Goal: Communication & Community: Participate in discussion

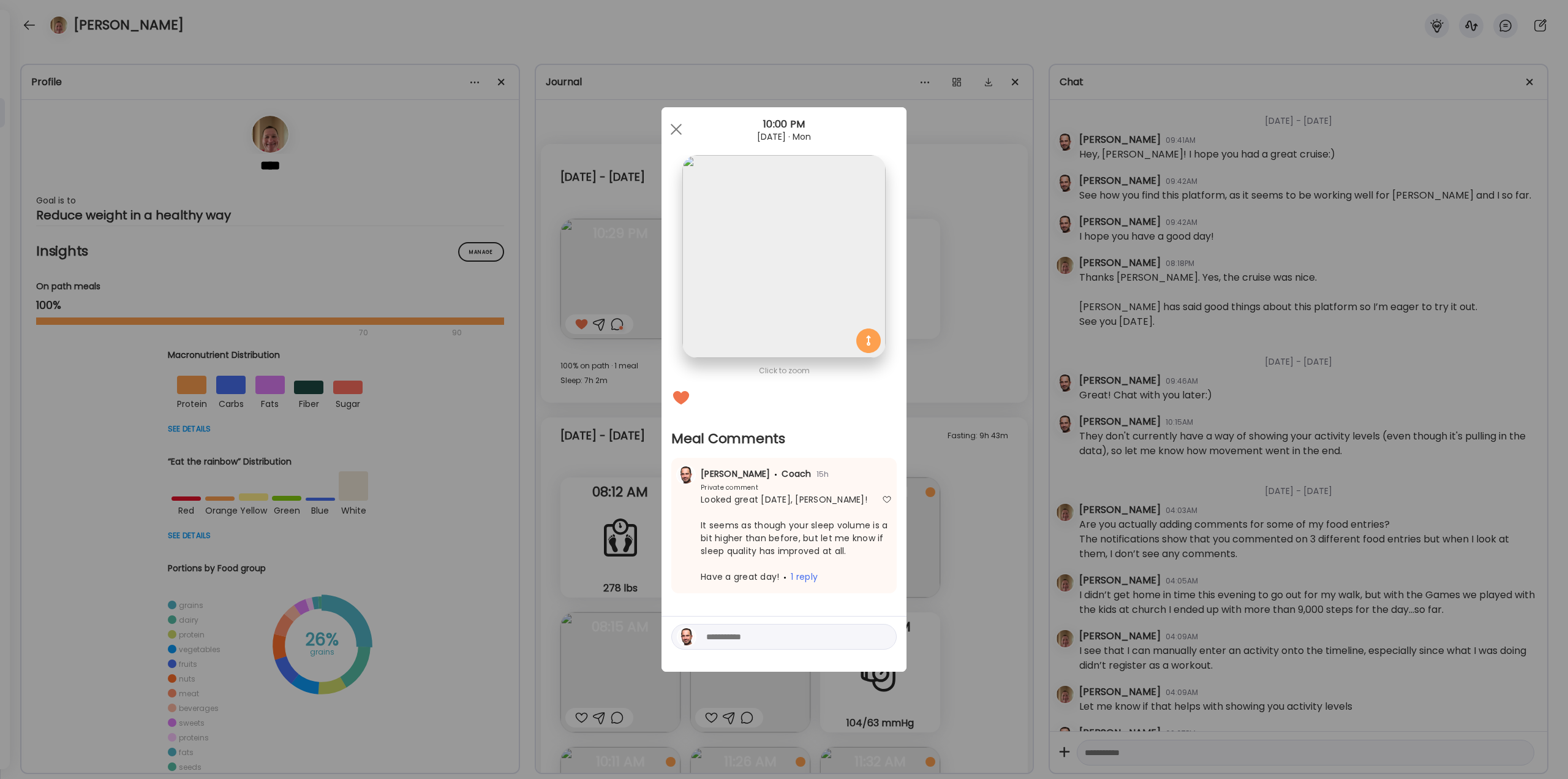
click at [605, 275] on div "Ate Coach Dashboard Wahoo! It’s official Take a moment to set up your Coach Pro…" at bounding box center [784, 389] width 1568 height 779
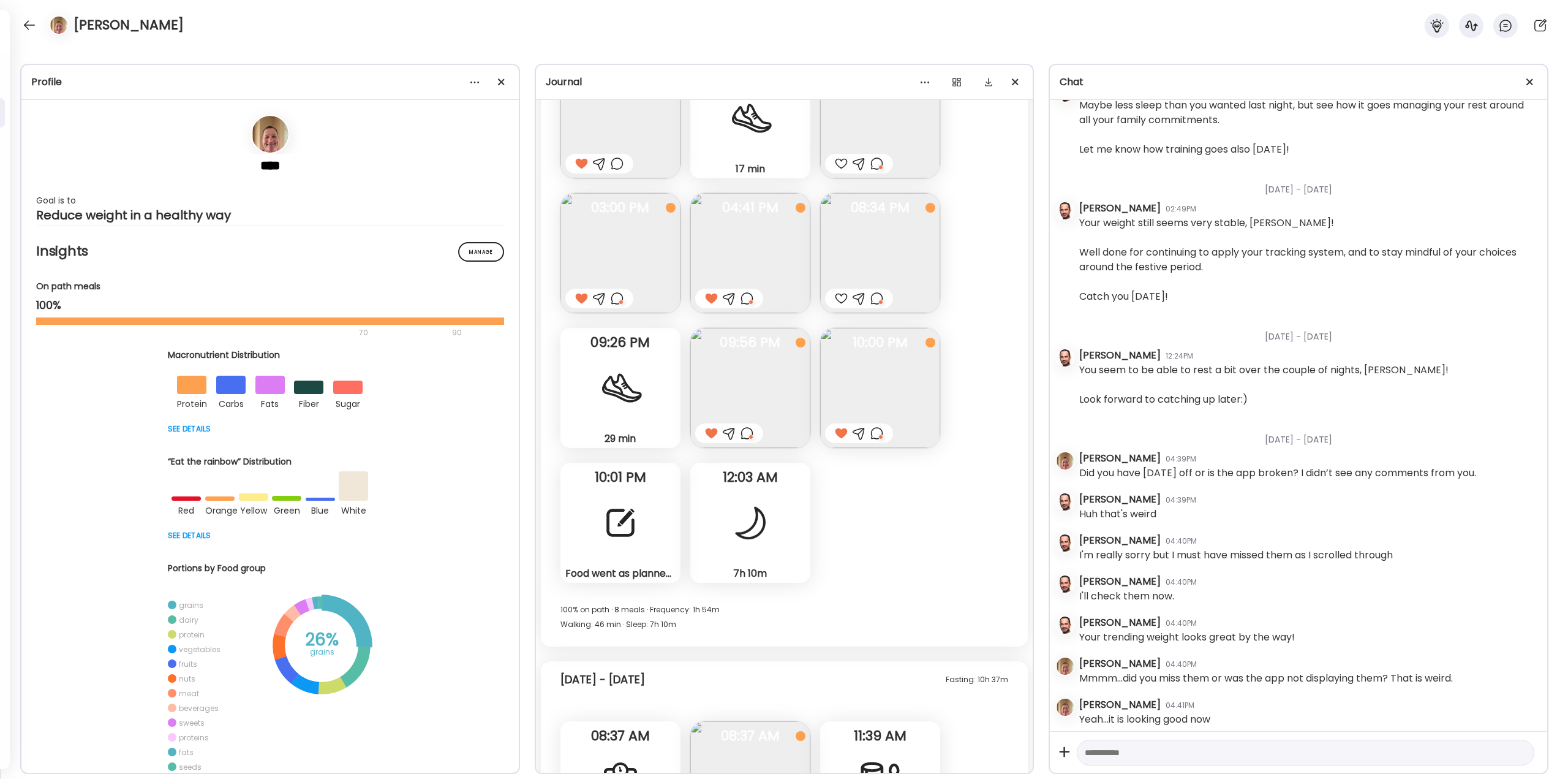
scroll to position [28998, 0]
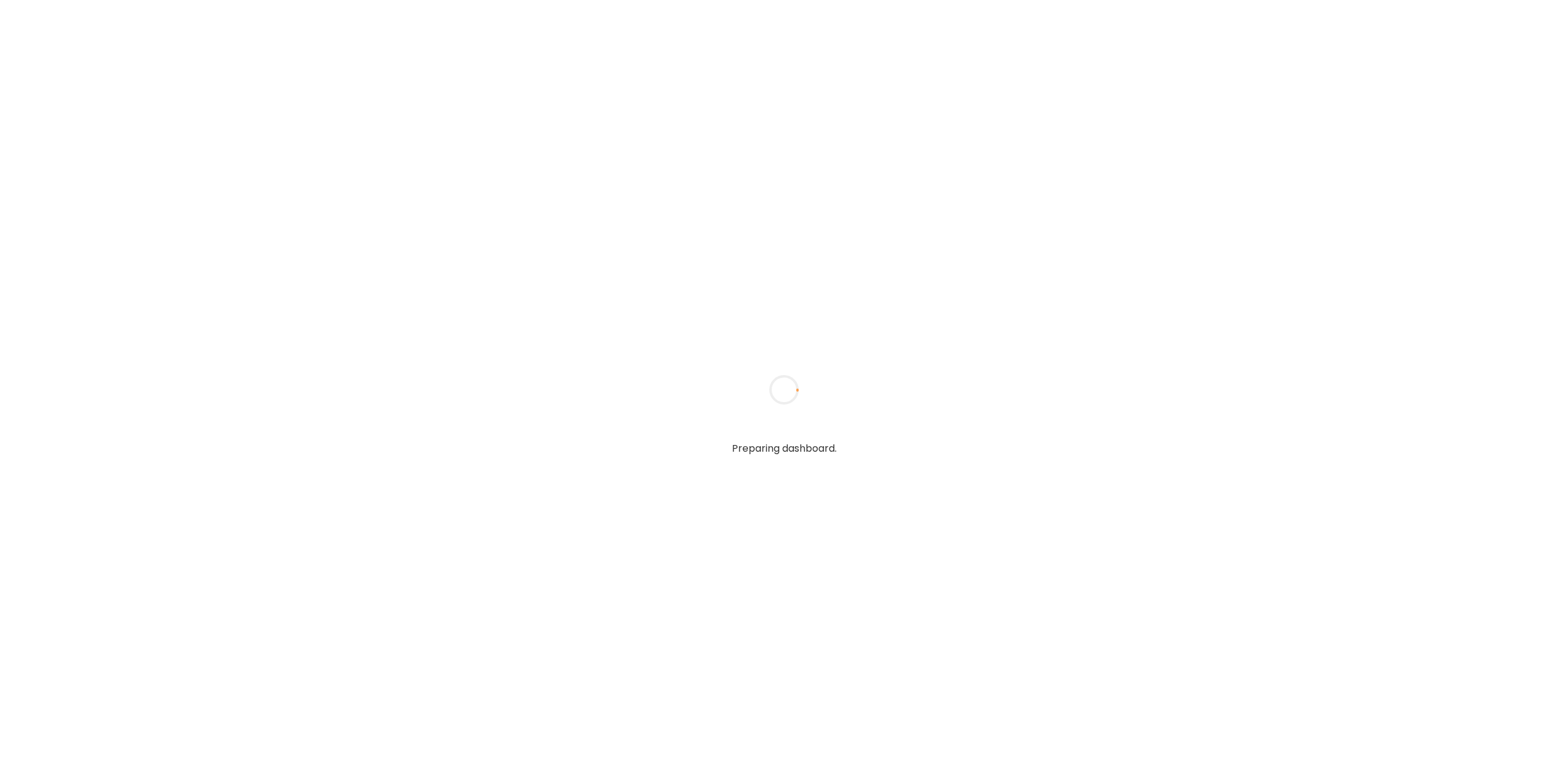
type textarea "**********"
type input "**********"
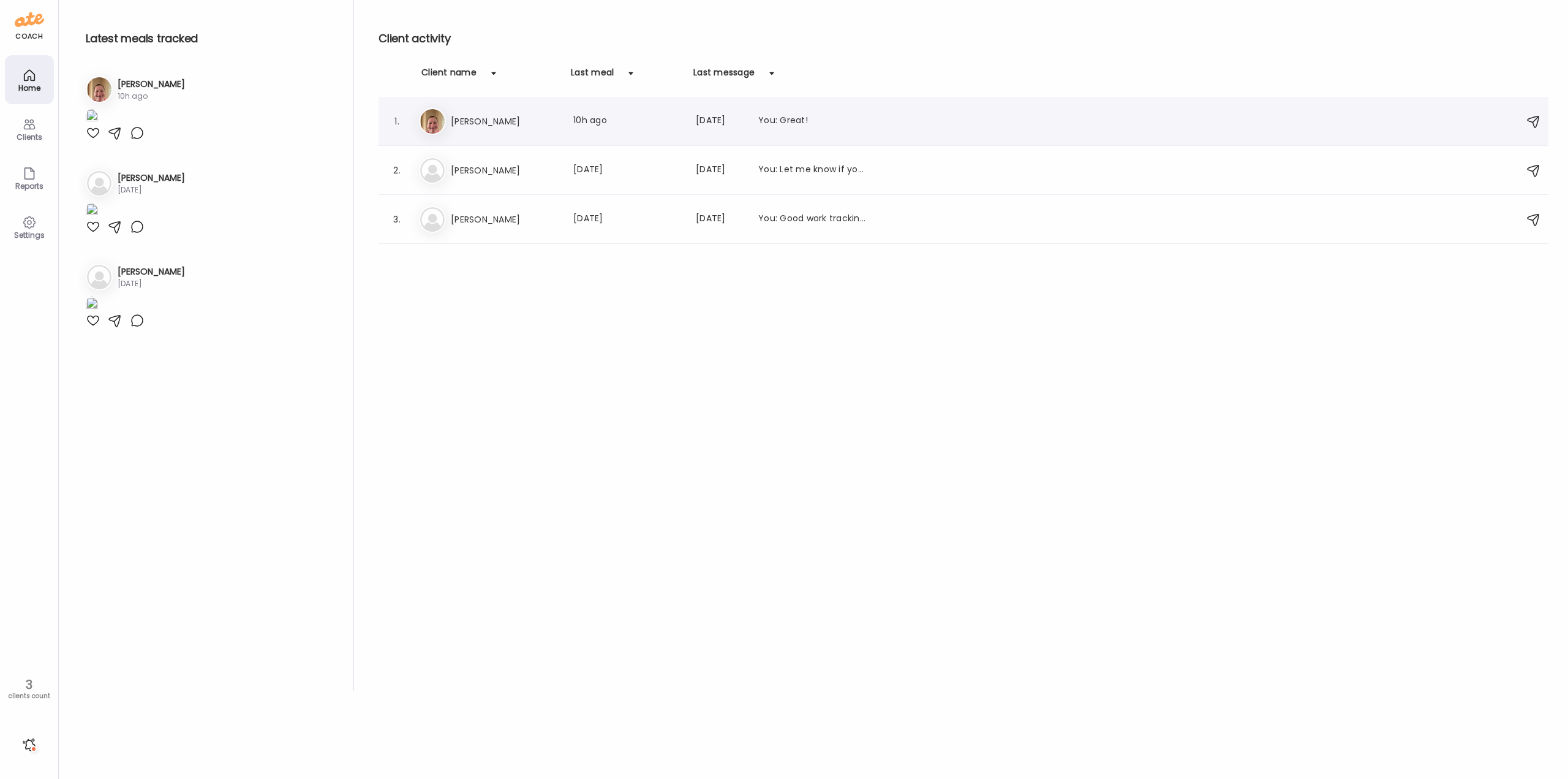
type input "**********"
click at [492, 122] on h3 "[PERSON_NAME]" at bounding box center [504, 121] width 108 height 15
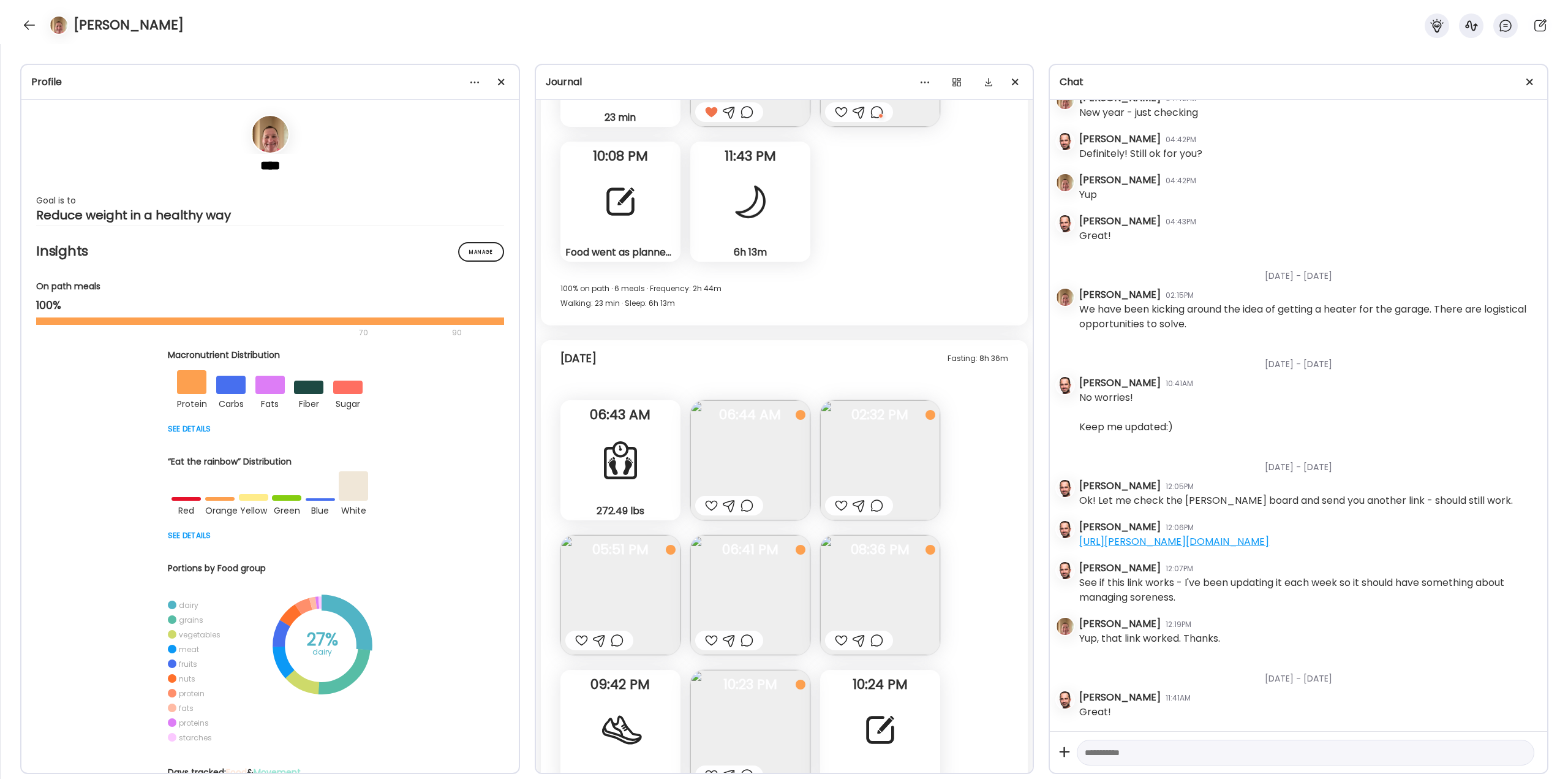
scroll to position [24783, 0]
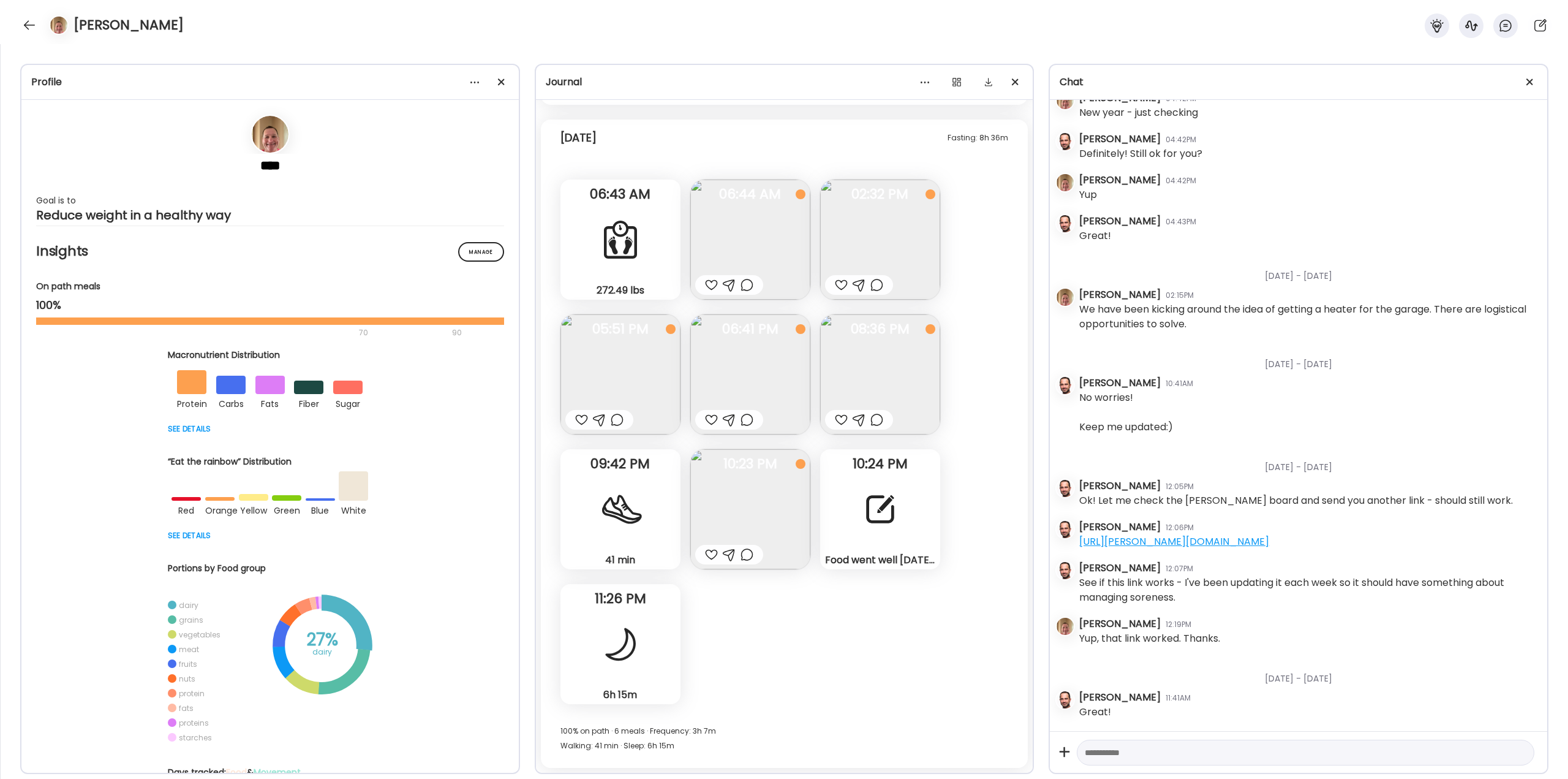
click at [893, 516] on div at bounding box center [880, 509] width 44 height 44
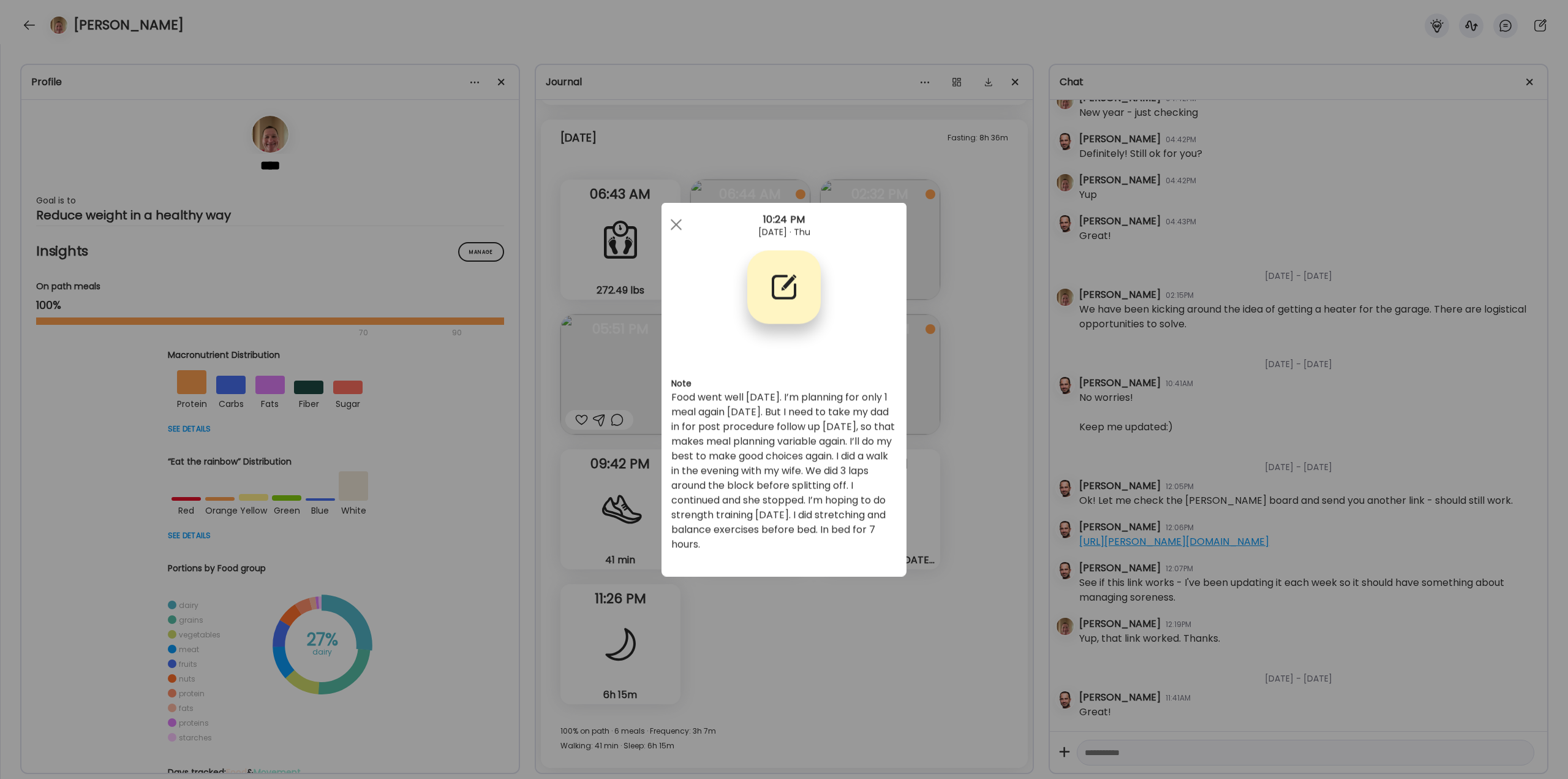
click at [969, 522] on div "Ate Coach Dashboard Wahoo! It’s official Take a moment to set up your Coach Pro…" at bounding box center [784, 389] width 1568 height 779
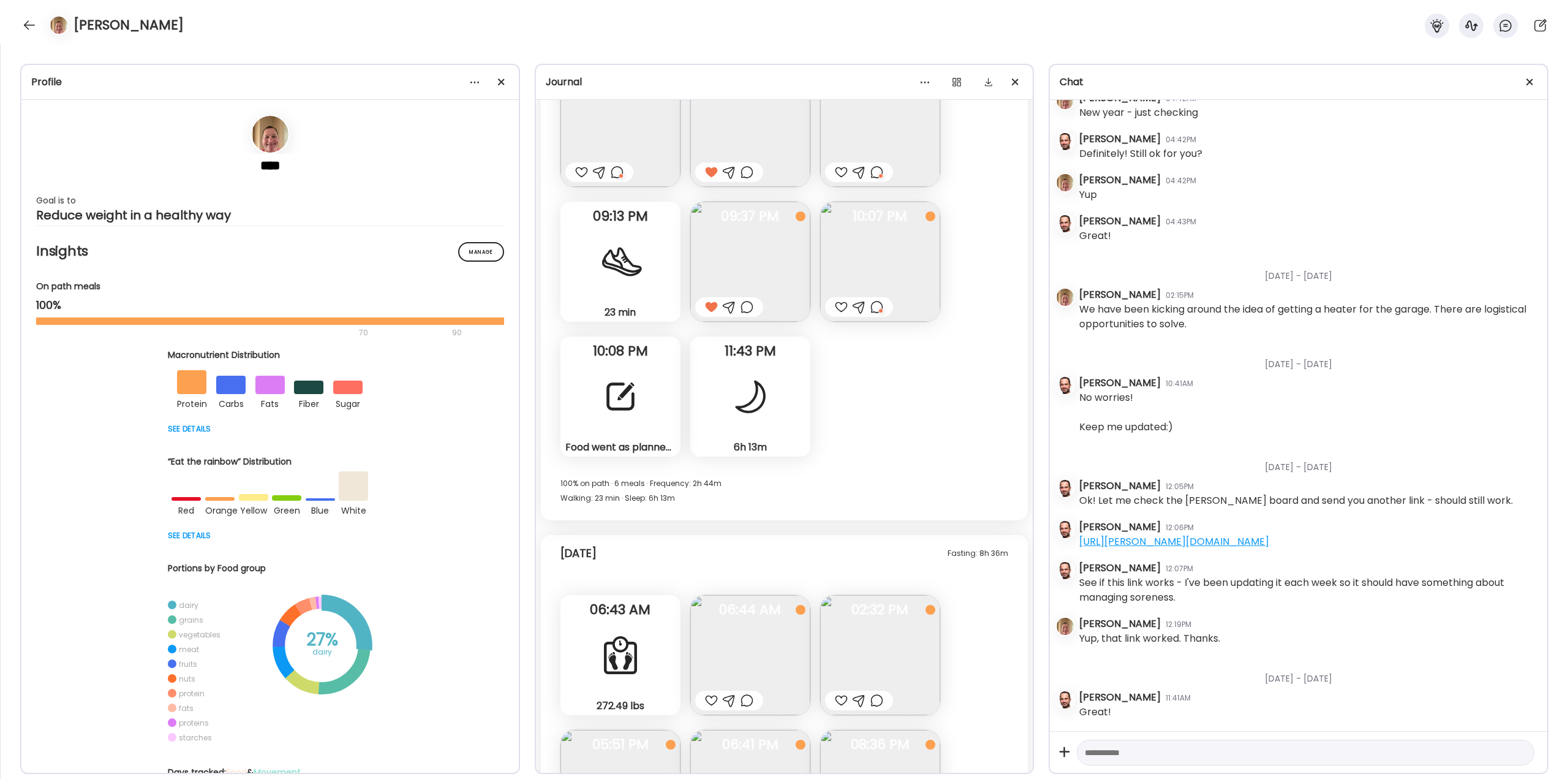
scroll to position [24353, 0]
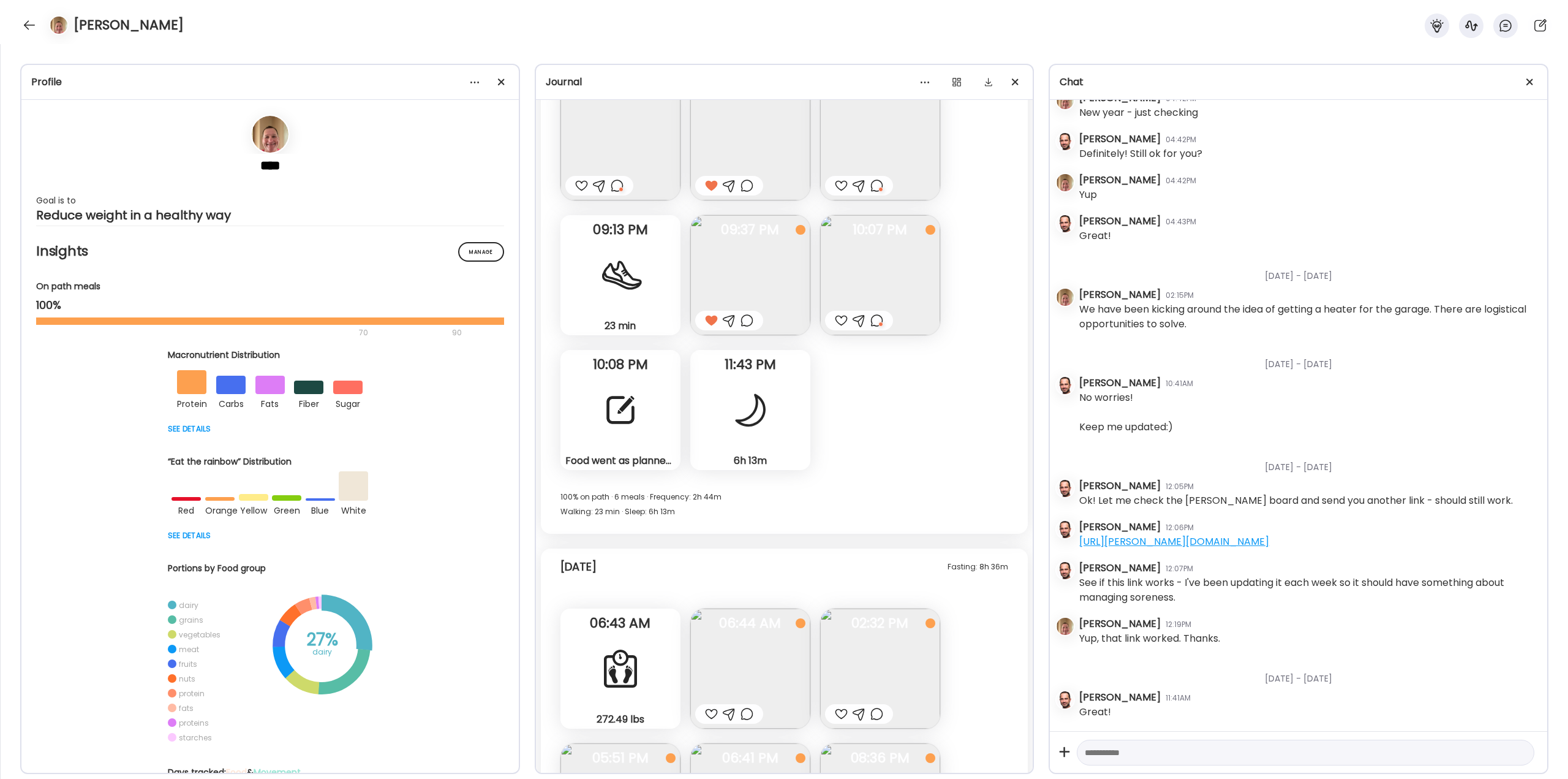
click at [625, 413] on div at bounding box center [621, 410] width 44 height 44
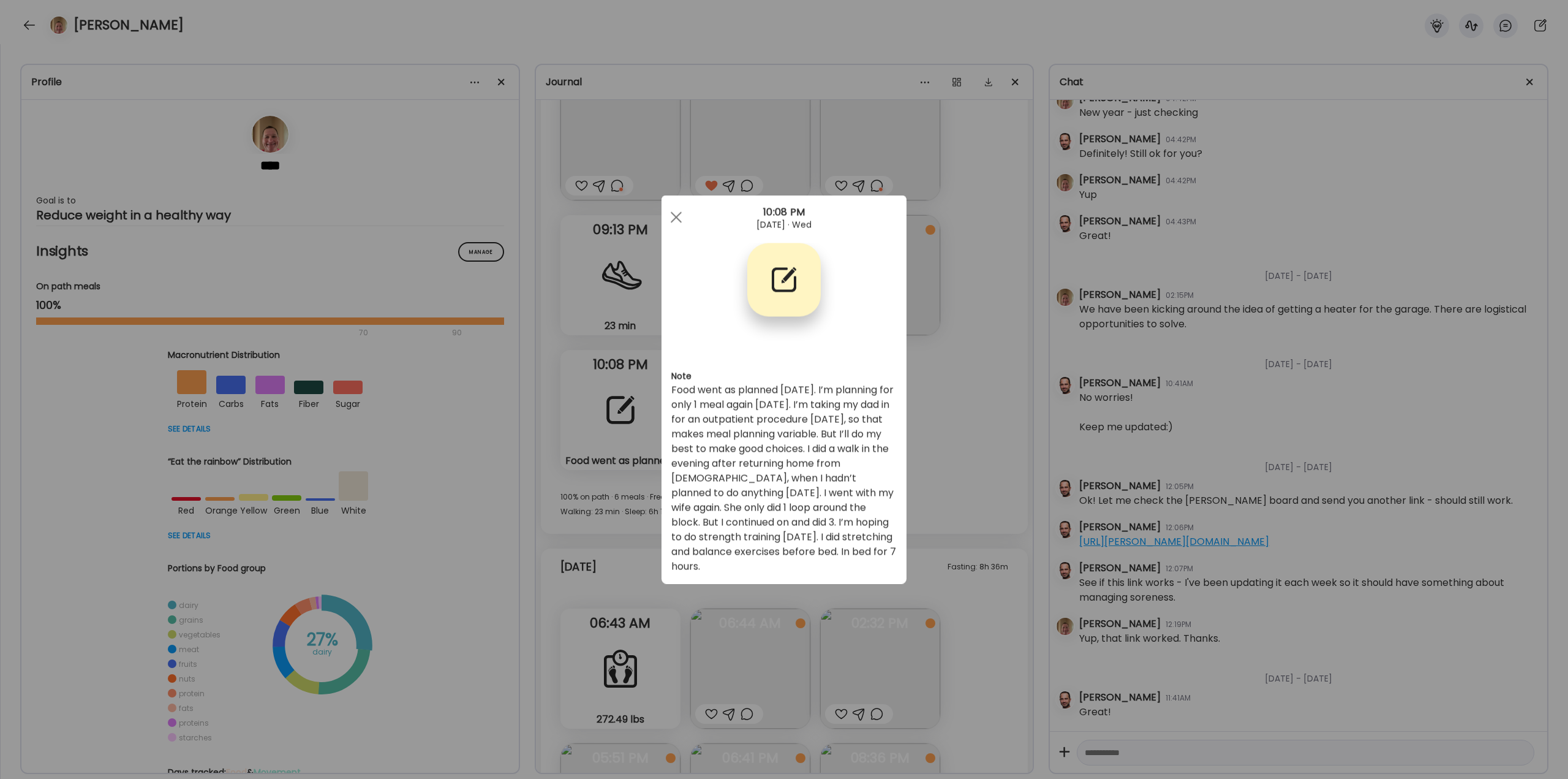
click at [965, 573] on div "Ate Coach Dashboard Wahoo! It’s official Take a moment to set up your Coach Pro…" at bounding box center [784, 389] width 1568 height 779
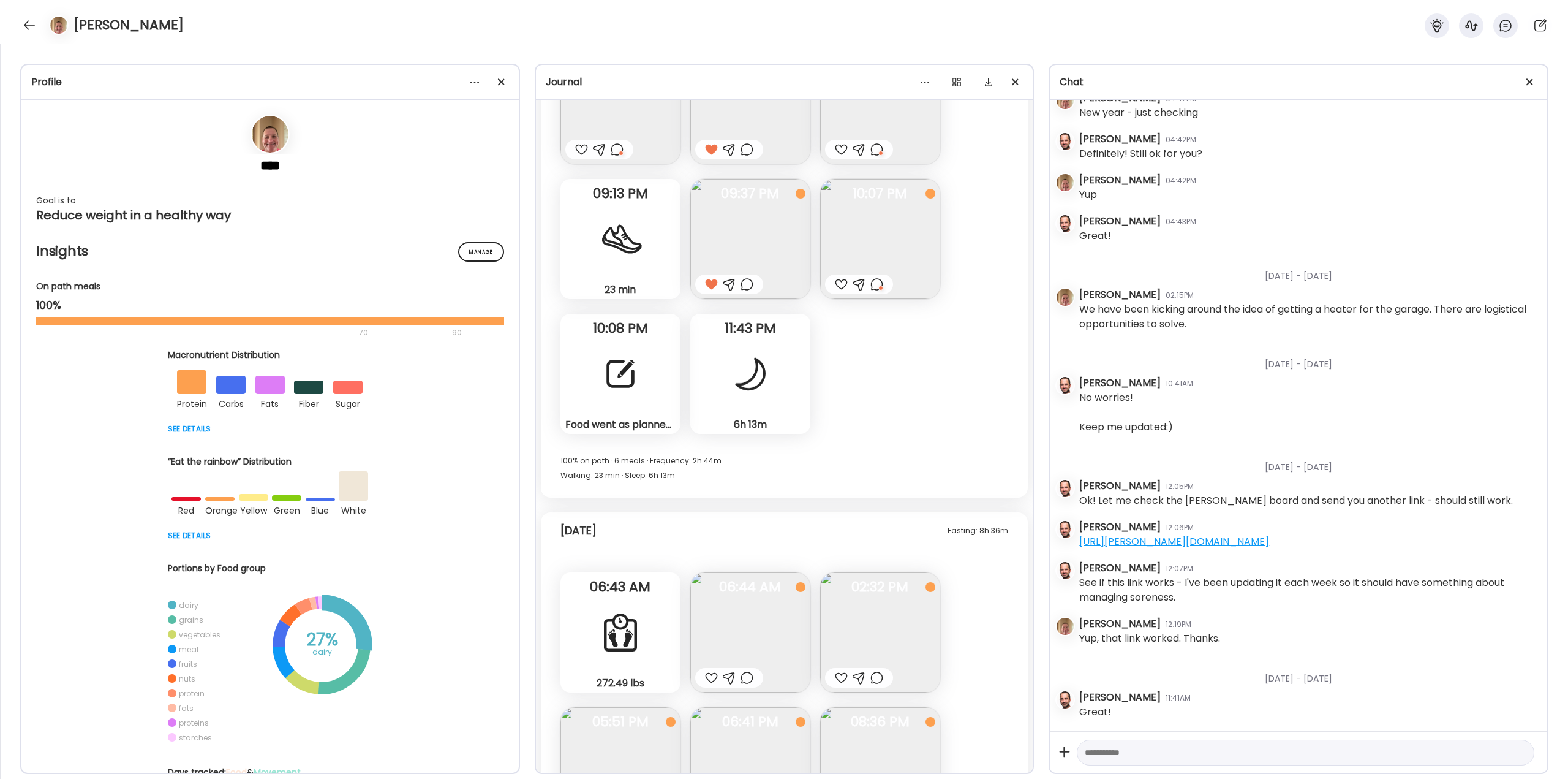
scroll to position [24598, 0]
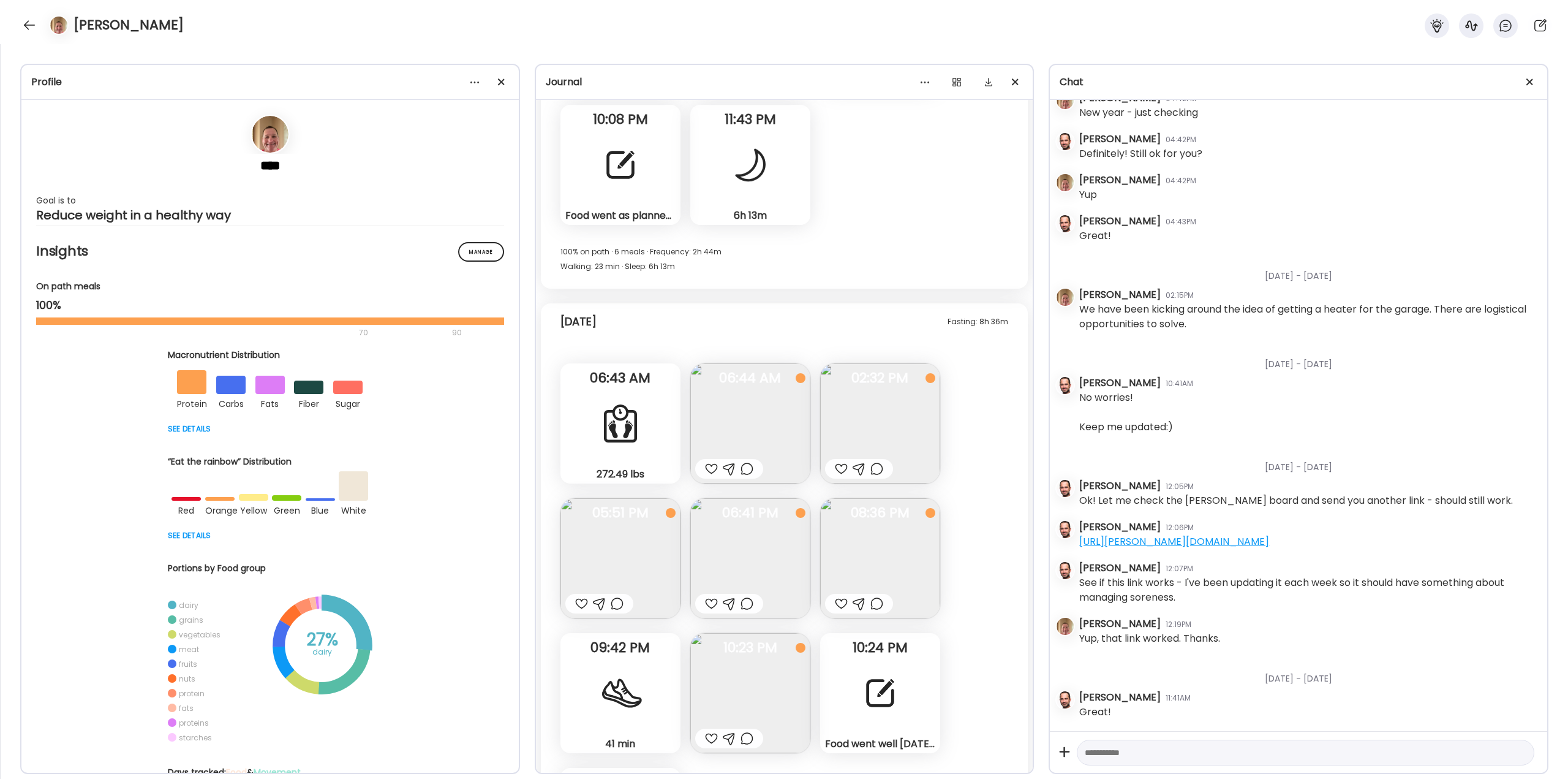
click at [778, 442] on img at bounding box center [750, 423] width 120 height 120
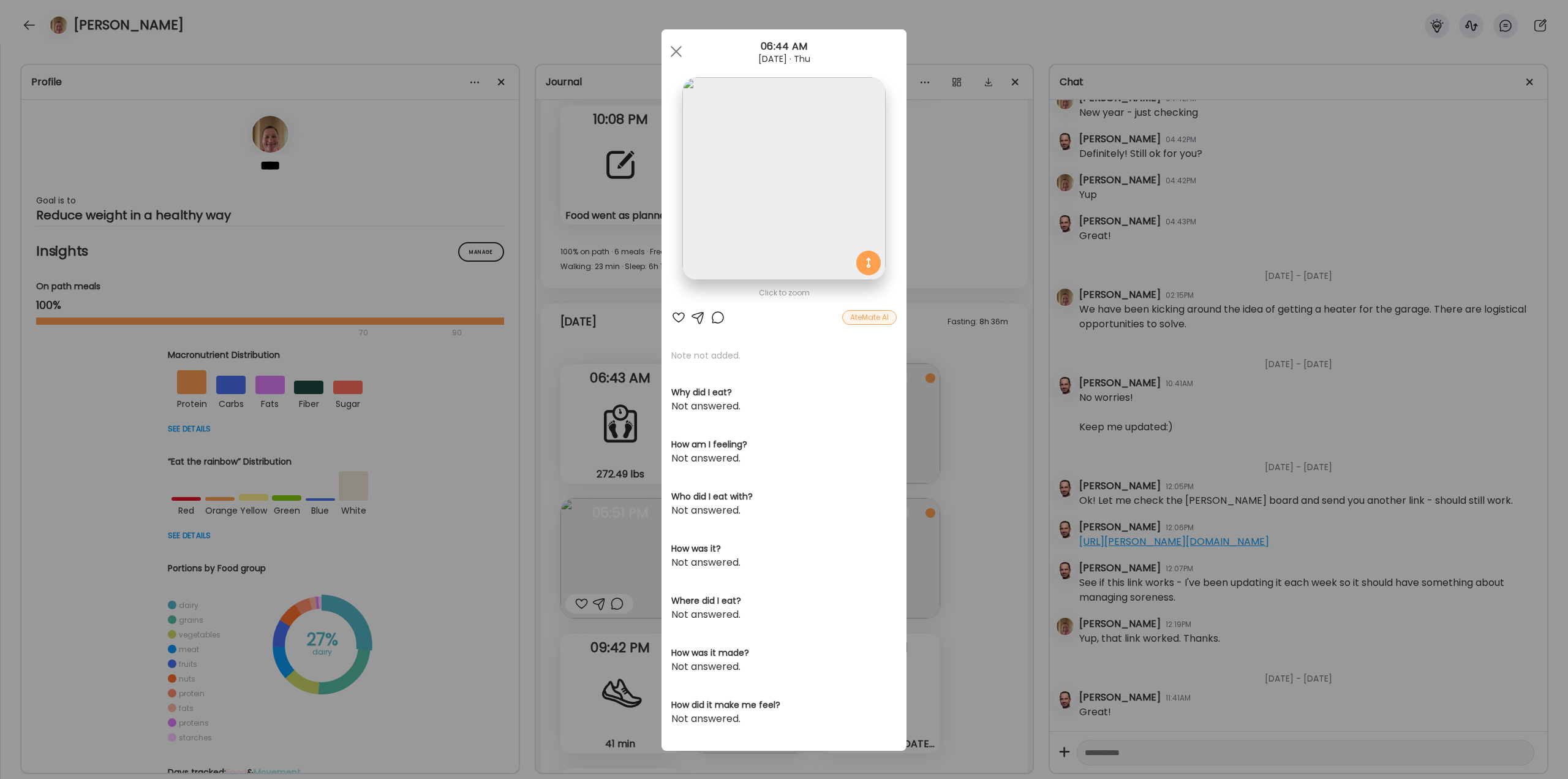
click at [713, 322] on div at bounding box center [718, 317] width 15 height 15
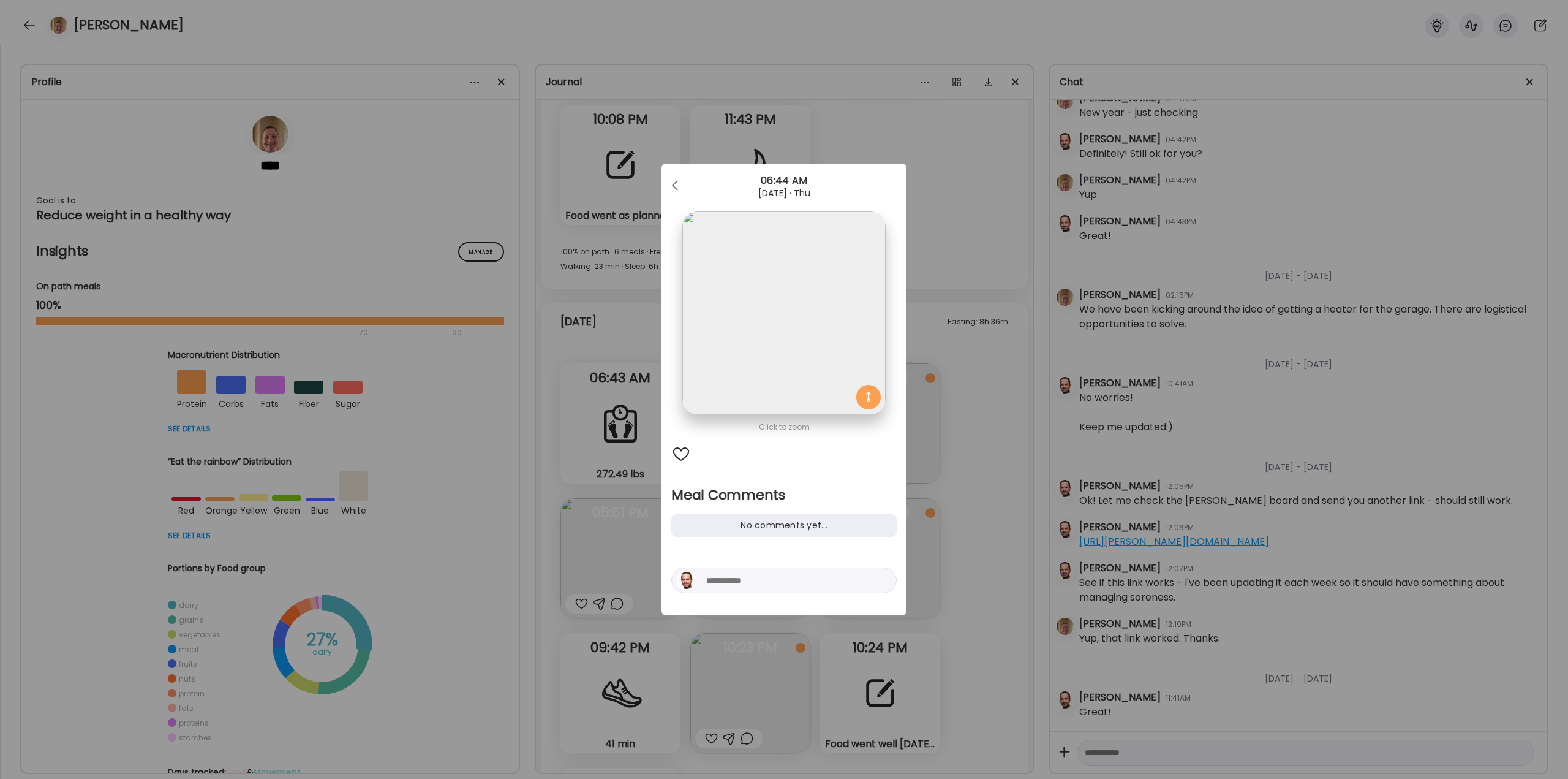
click at [763, 581] on textarea at bounding box center [789, 581] width 165 height 15
type textarea "**********"
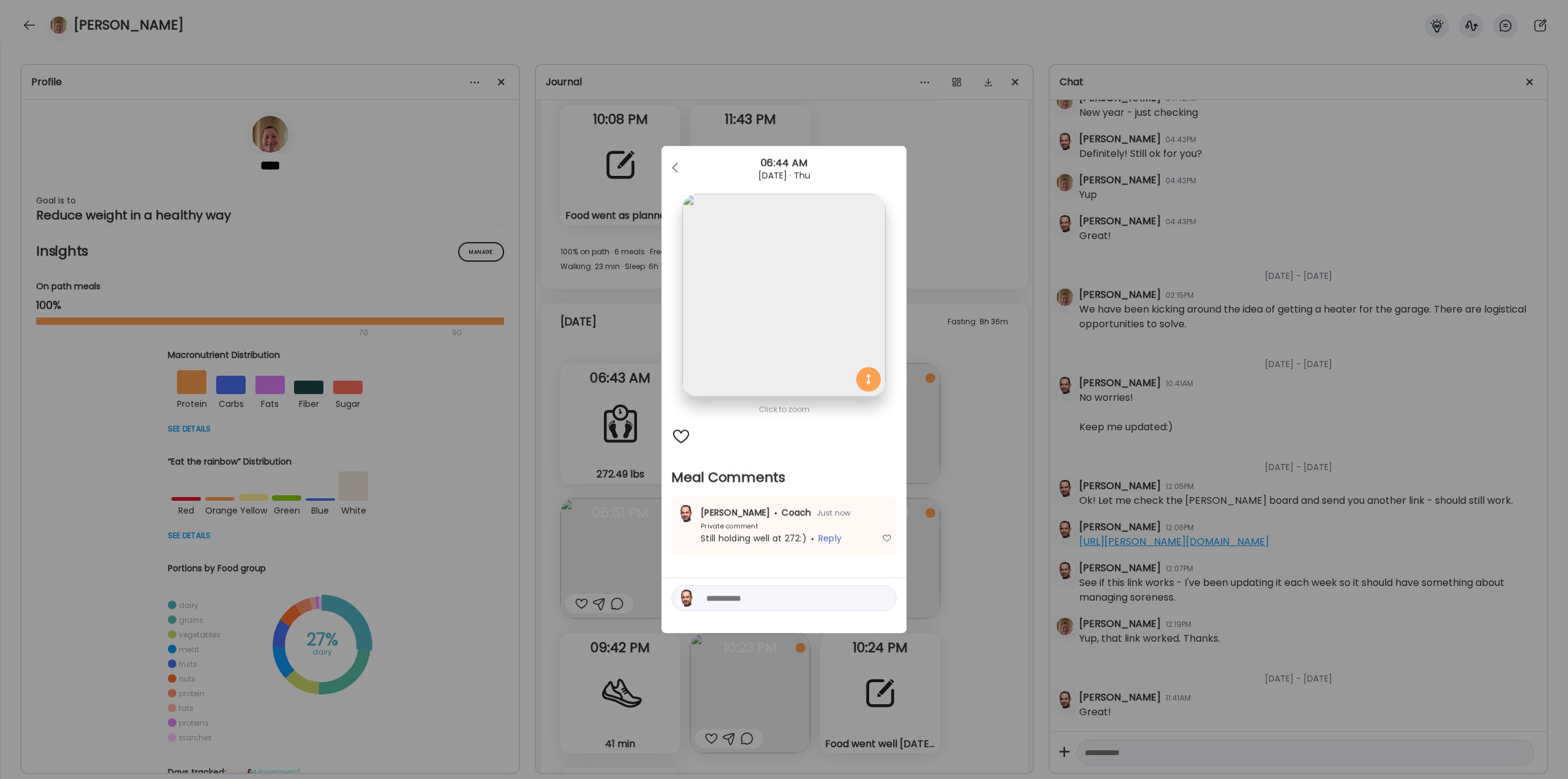
click at [998, 362] on div "Ate Coach Dashboard Wahoo! It’s official Take a moment to set up your Coach Pro…" at bounding box center [784, 389] width 1568 height 779
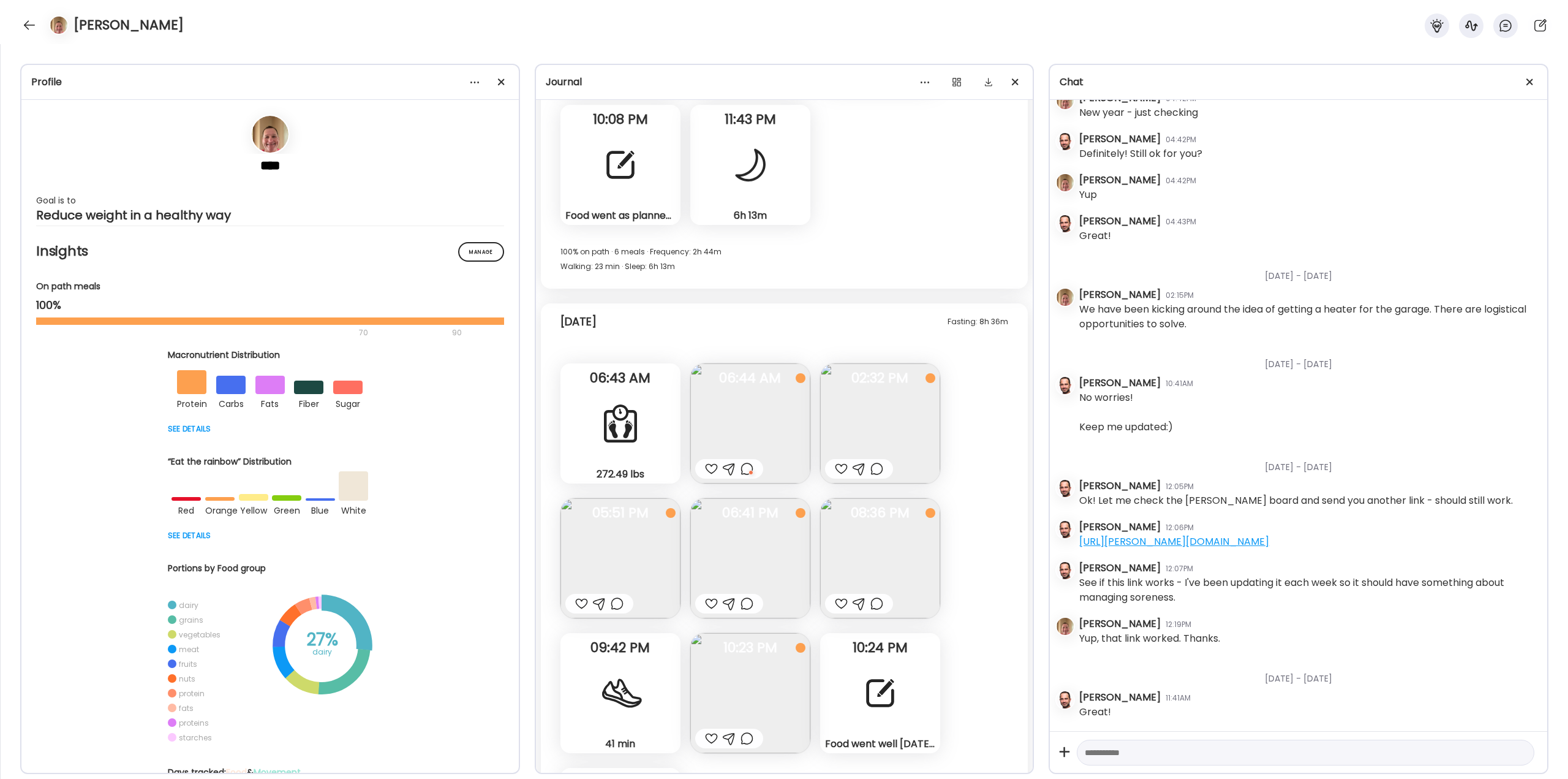
click at [621, 198] on div "Food went as planned [DATE]. I’m planning for only 1 meal again [DATE]. I’m tak…" at bounding box center [620, 164] width 120 height 120
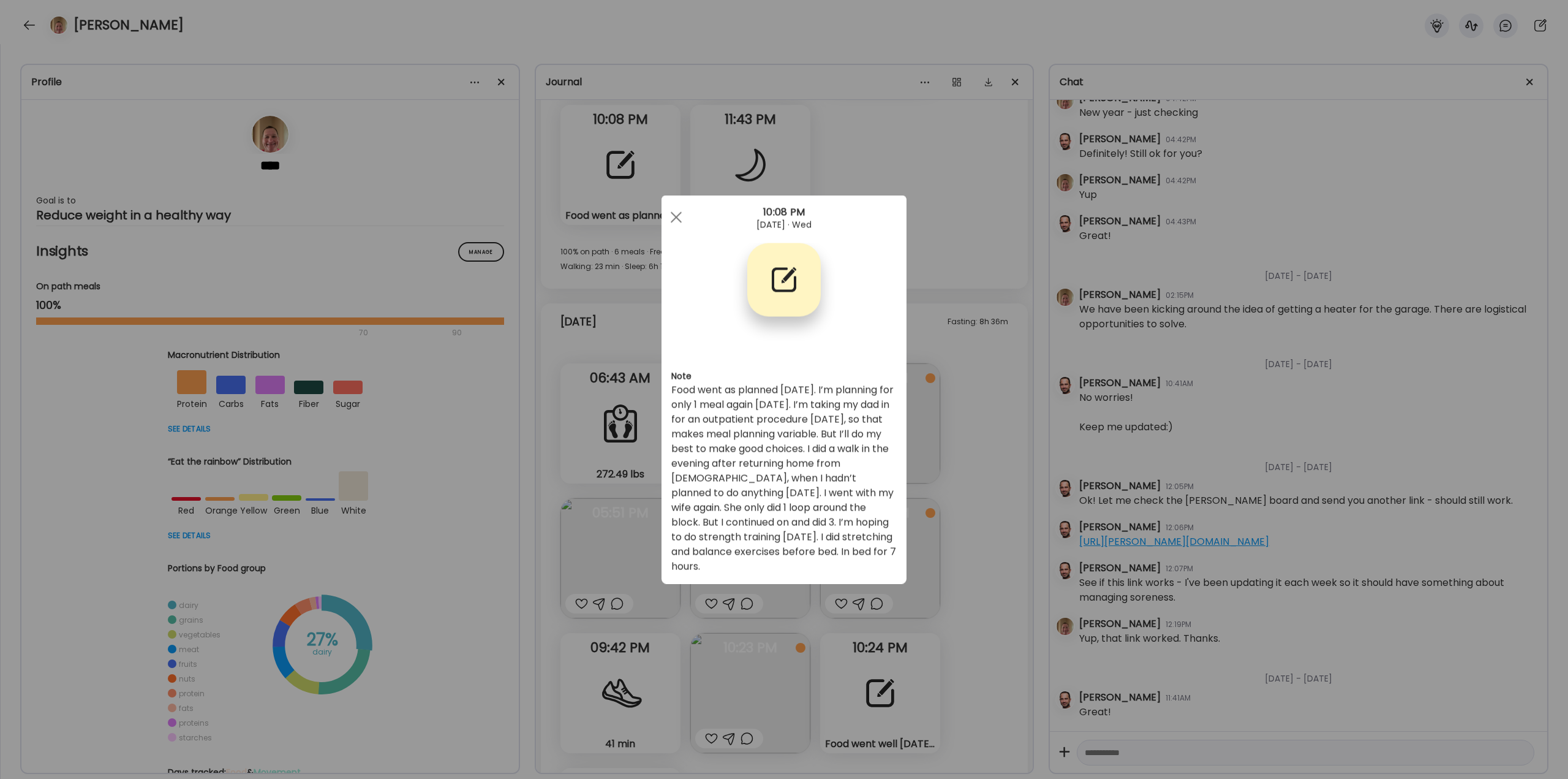
click at [943, 387] on div "Ate Coach Dashboard Wahoo! It’s official Take a moment to set up your Coach Pro…" at bounding box center [784, 389] width 1568 height 779
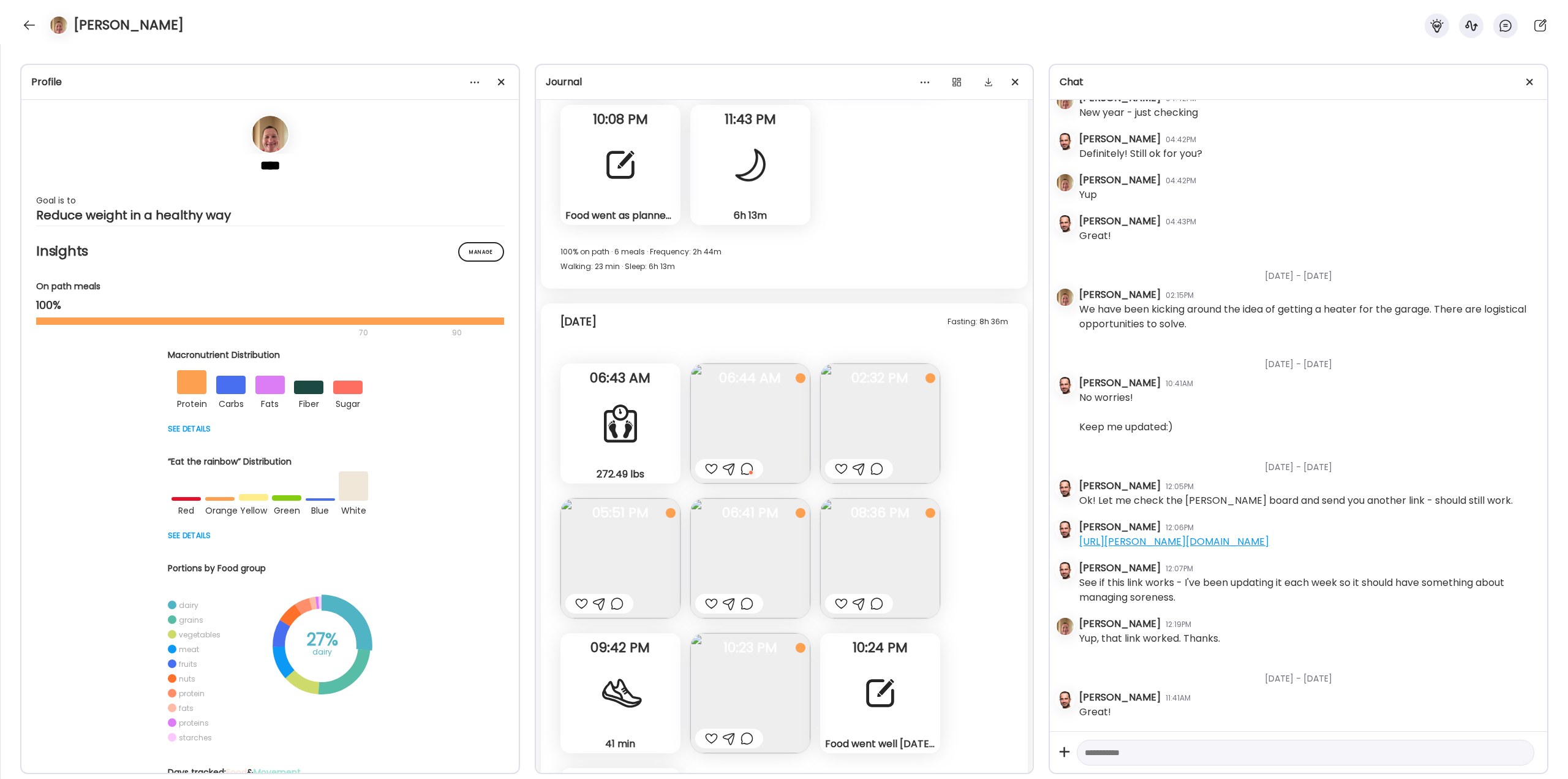
click at [891, 410] on img at bounding box center [880, 423] width 120 height 120
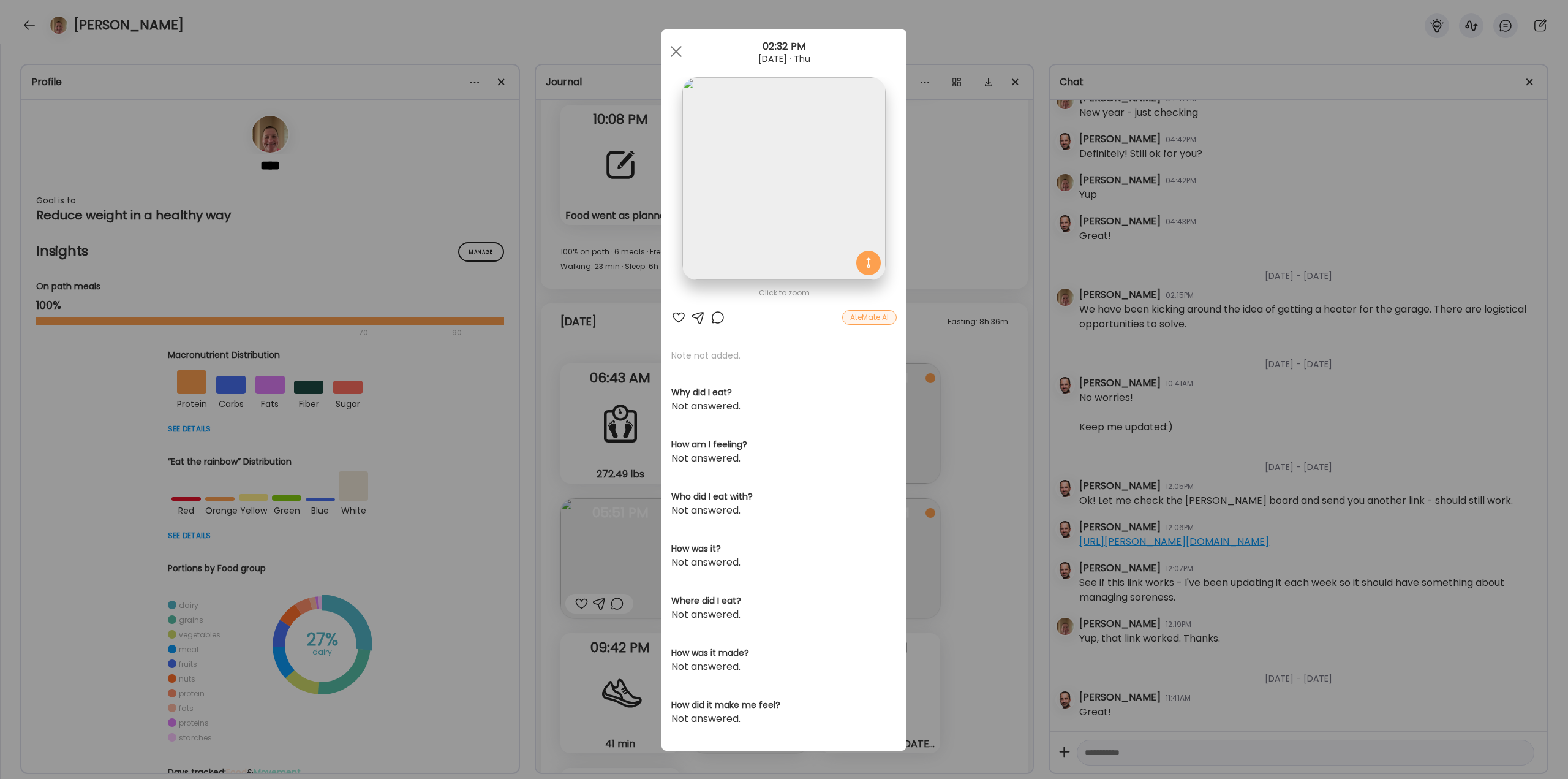
click at [945, 421] on div "Ate Coach Dashboard Wahoo! It’s official Take a moment to set up your Coach Pro…" at bounding box center [784, 389] width 1568 height 779
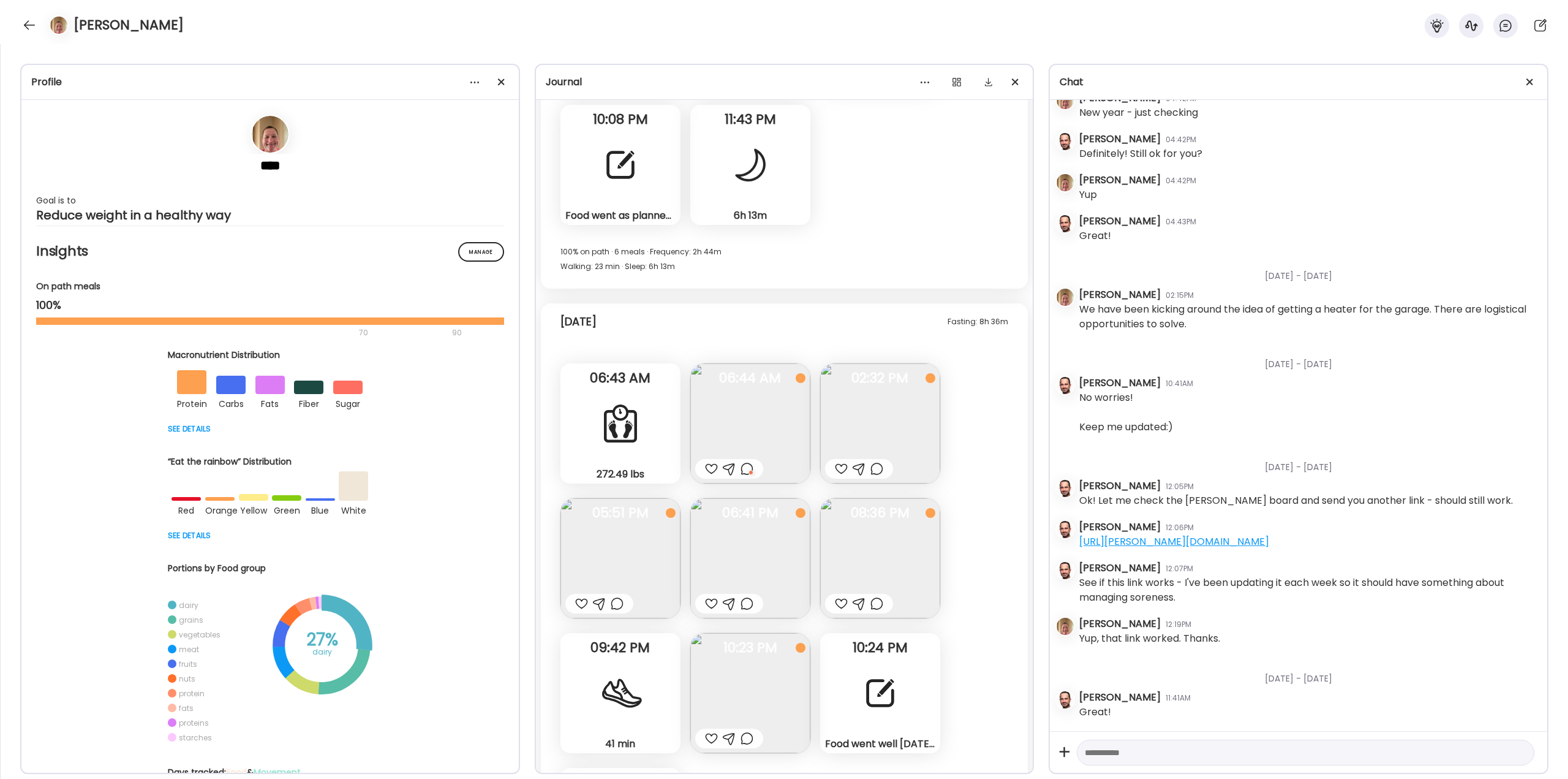
click at [644, 183] on div "Food went as planned [DATE]. I’m planning for only 1 meal again [DATE]. I’m tak…" at bounding box center [620, 164] width 120 height 120
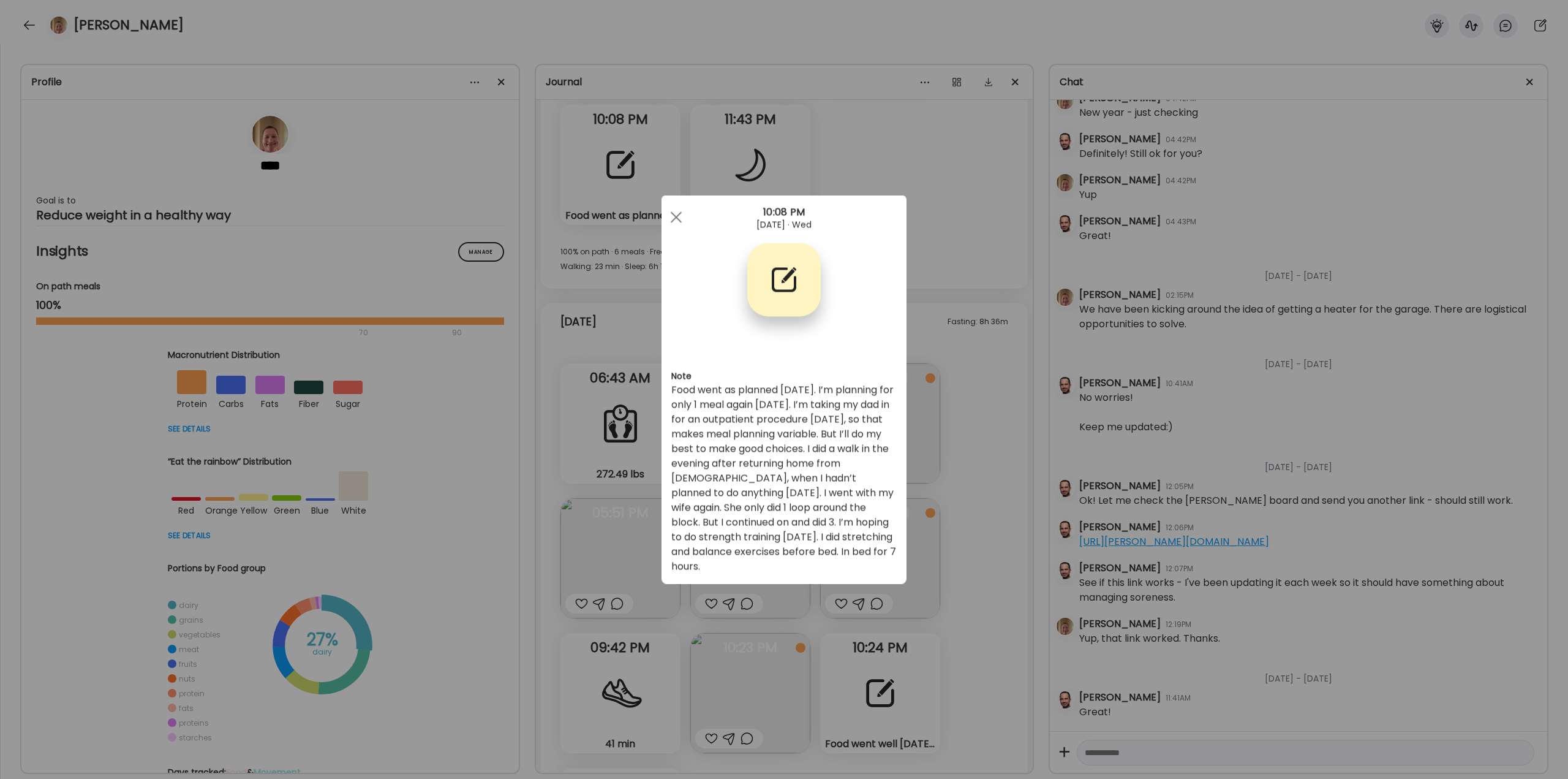
click at [935, 367] on div "Ate Coach Dashboard Wahoo! It’s official Take a moment to set up your Coach Pro…" at bounding box center [784, 389] width 1568 height 779
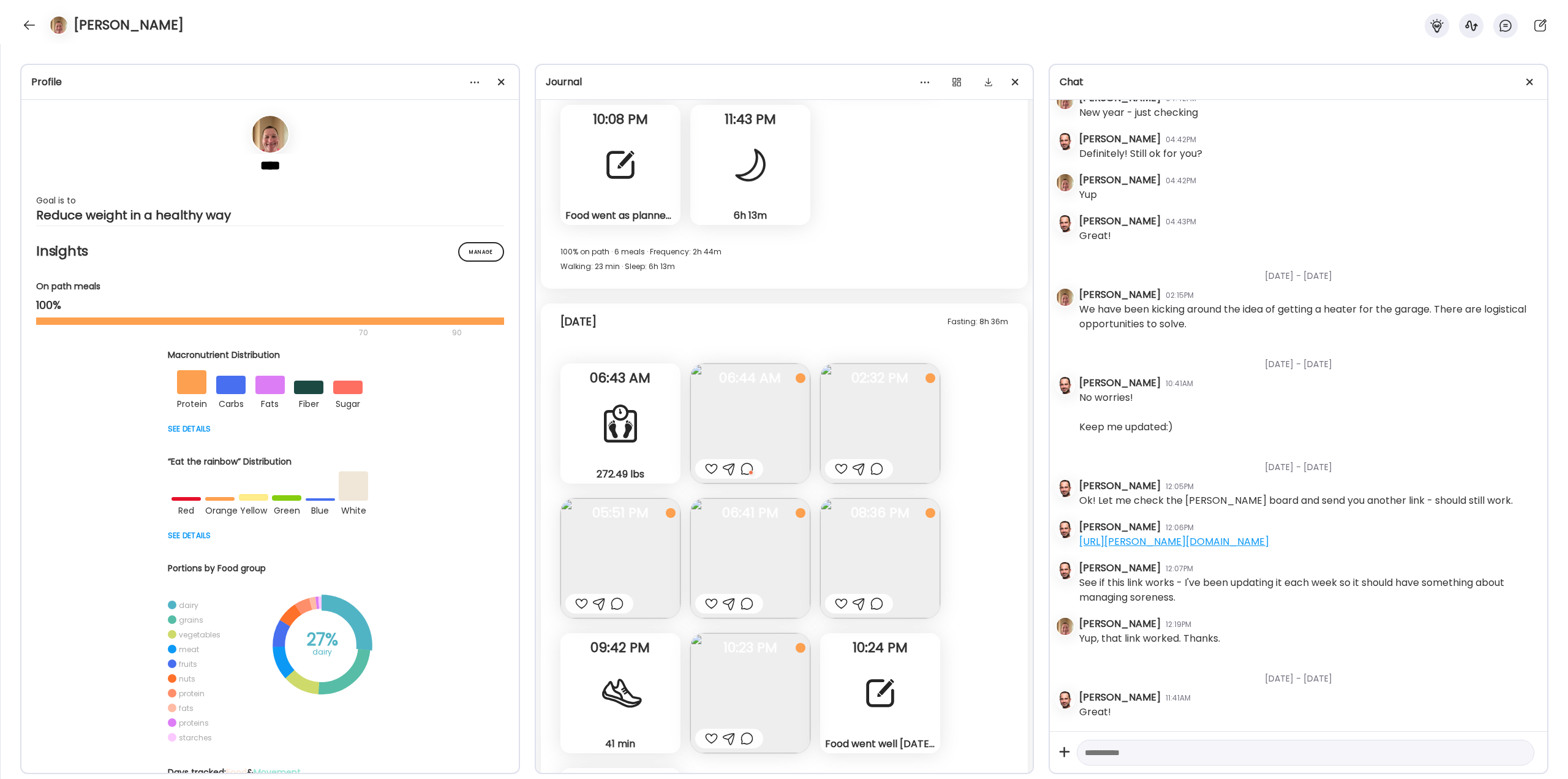
click at [907, 403] on img at bounding box center [880, 423] width 120 height 120
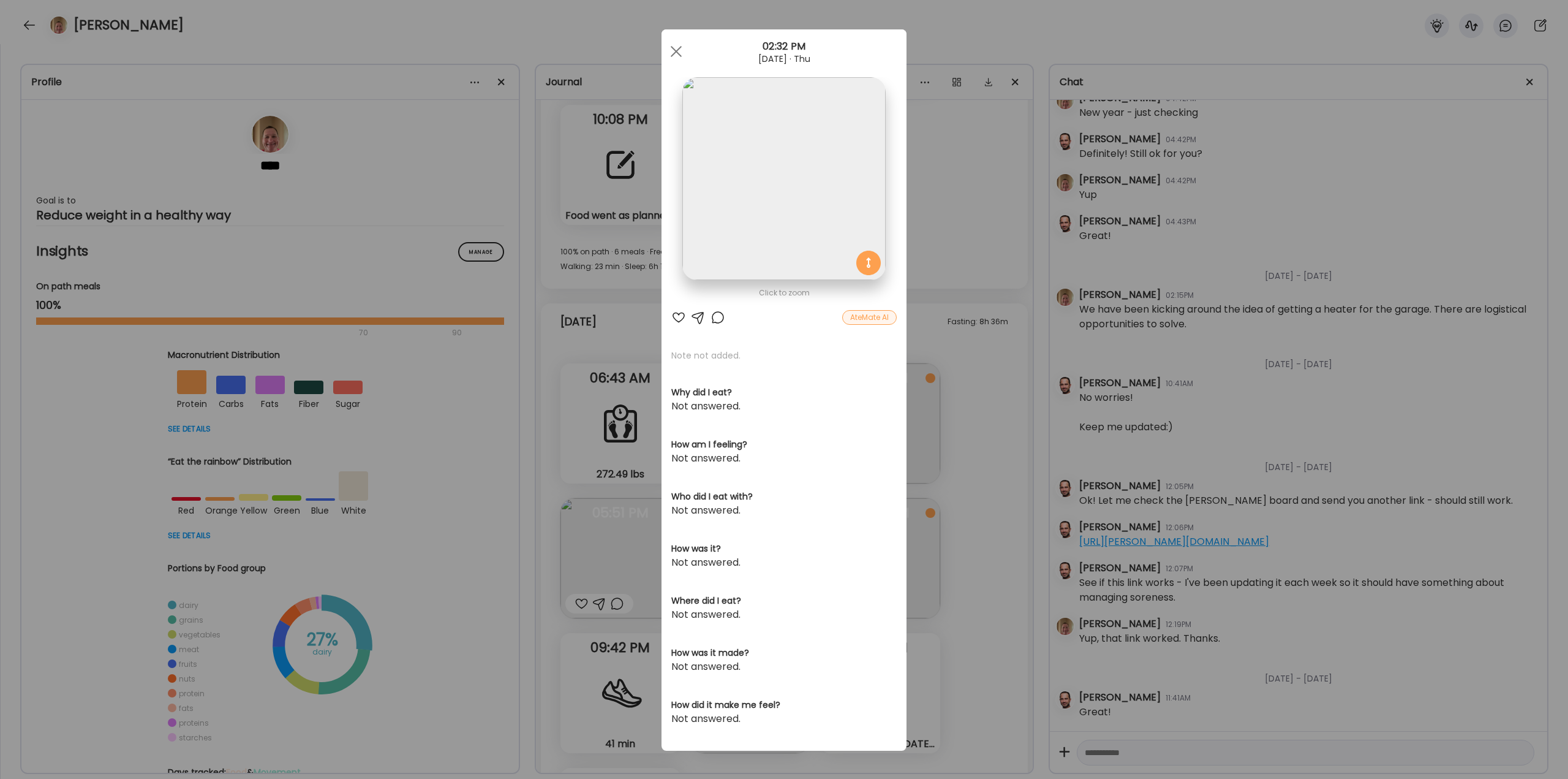
click at [939, 388] on div "Ate Coach Dashboard Wahoo! It’s official Take a moment to set up your Coach Pro…" at bounding box center [784, 389] width 1568 height 779
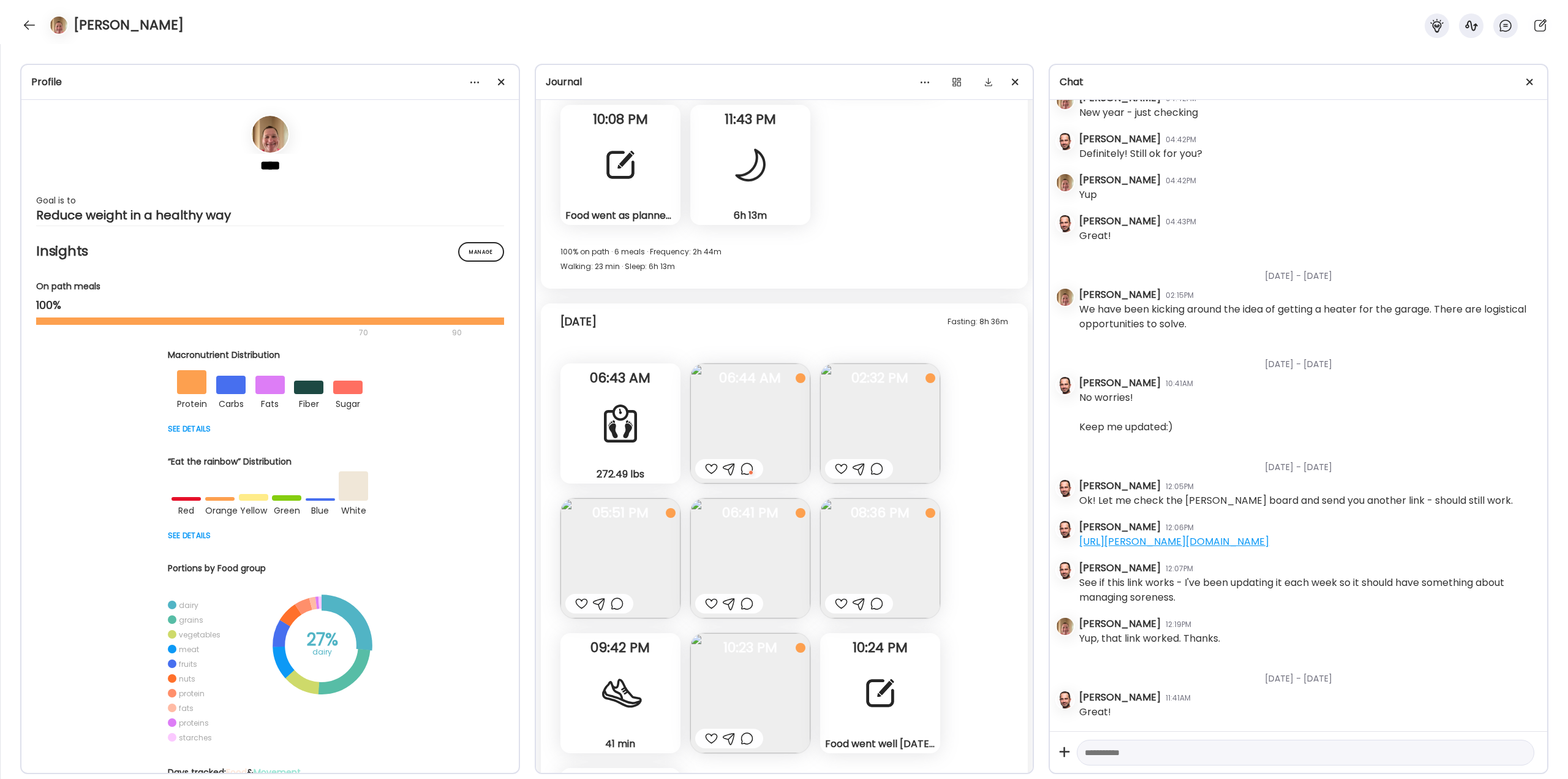
click at [878, 468] on div at bounding box center [876, 469] width 13 height 15
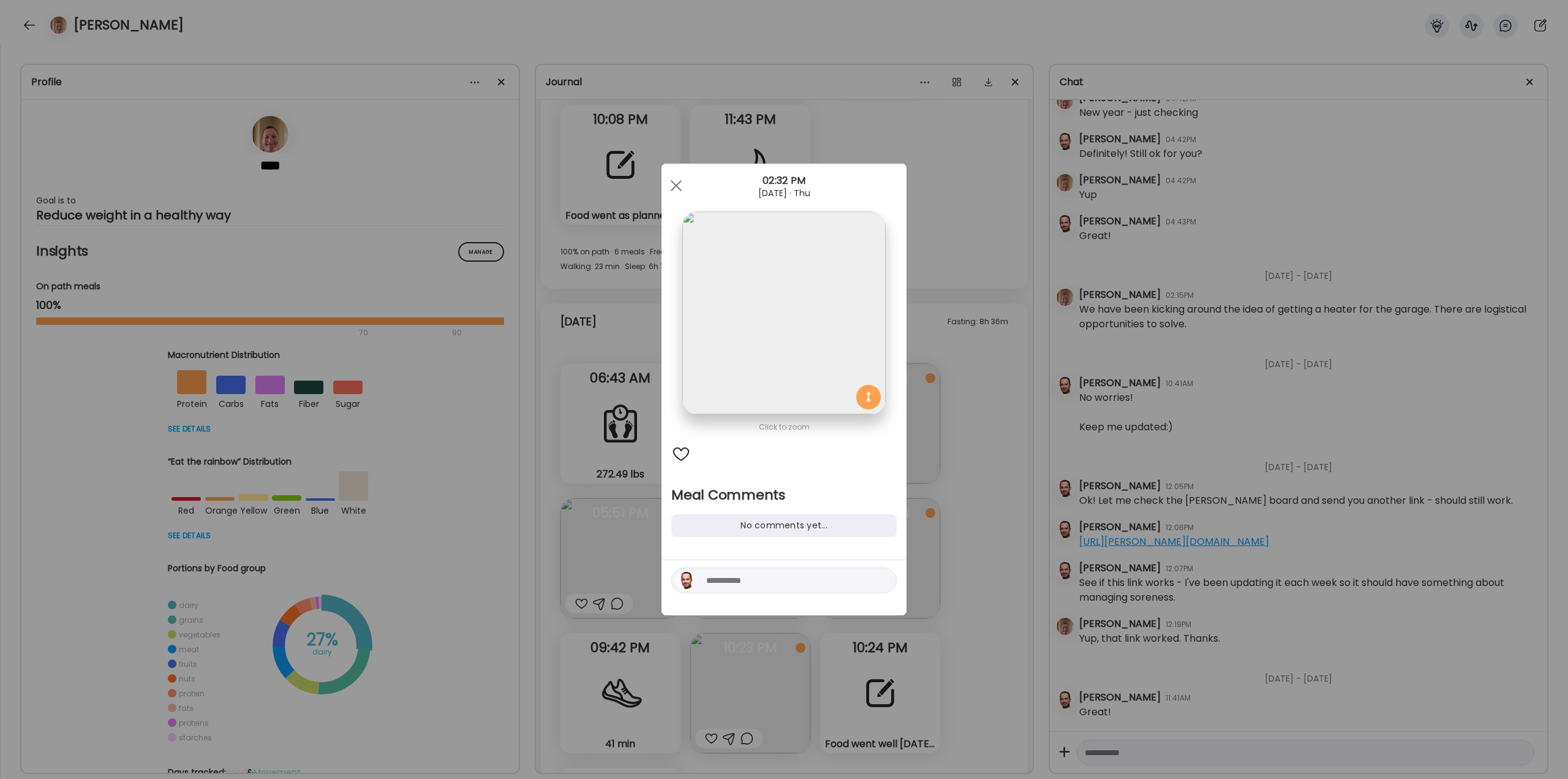
click at [796, 577] on textarea at bounding box center [789, 581] width 165 height 15
type textarea "**********"
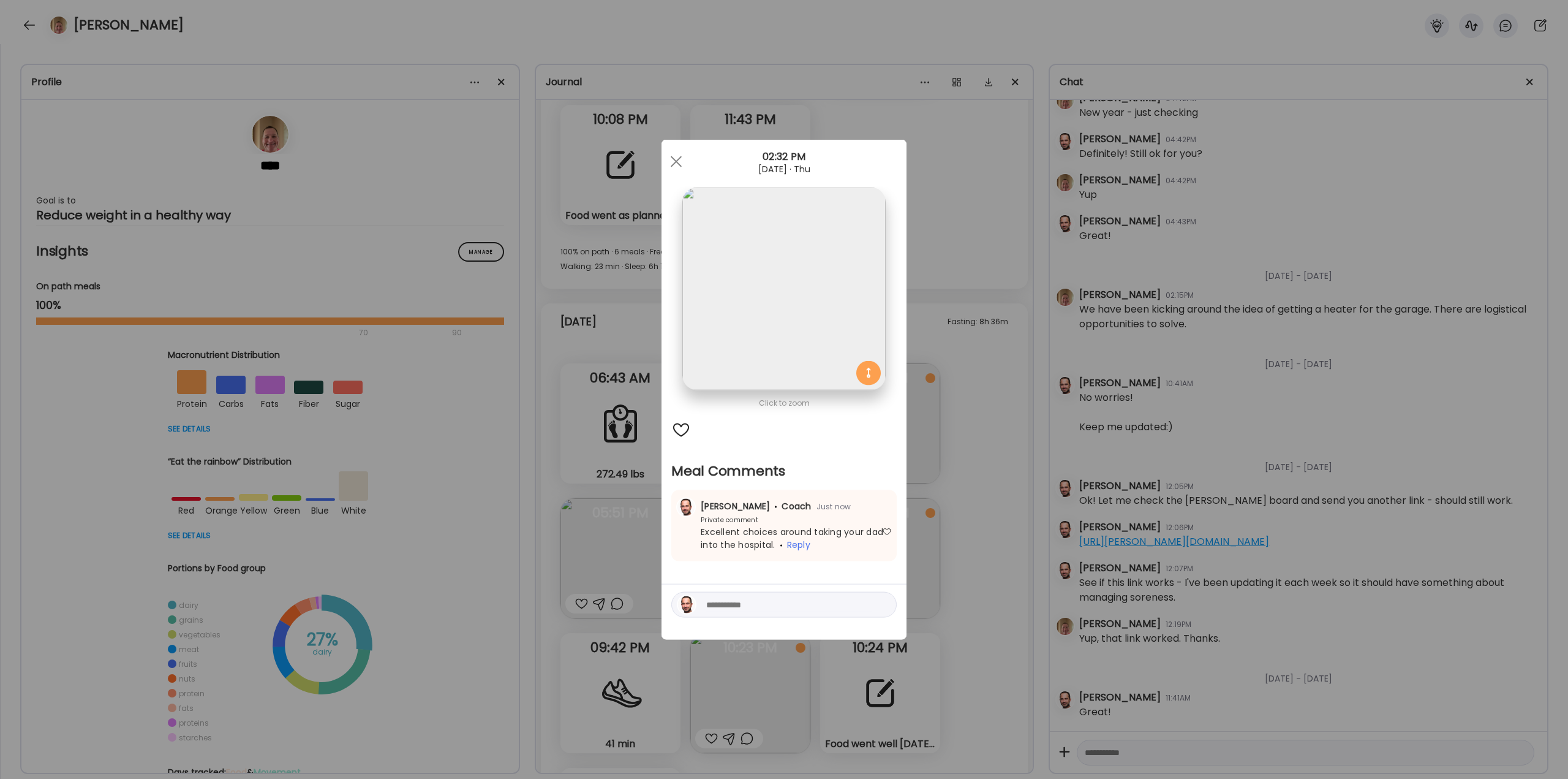
click at [971, 468] on div "Ate Coach Dashboard Wahoo! It’s official Take a moment to set up your Coach Pro…" at bounding box center [784, 389] width 1568 height 779
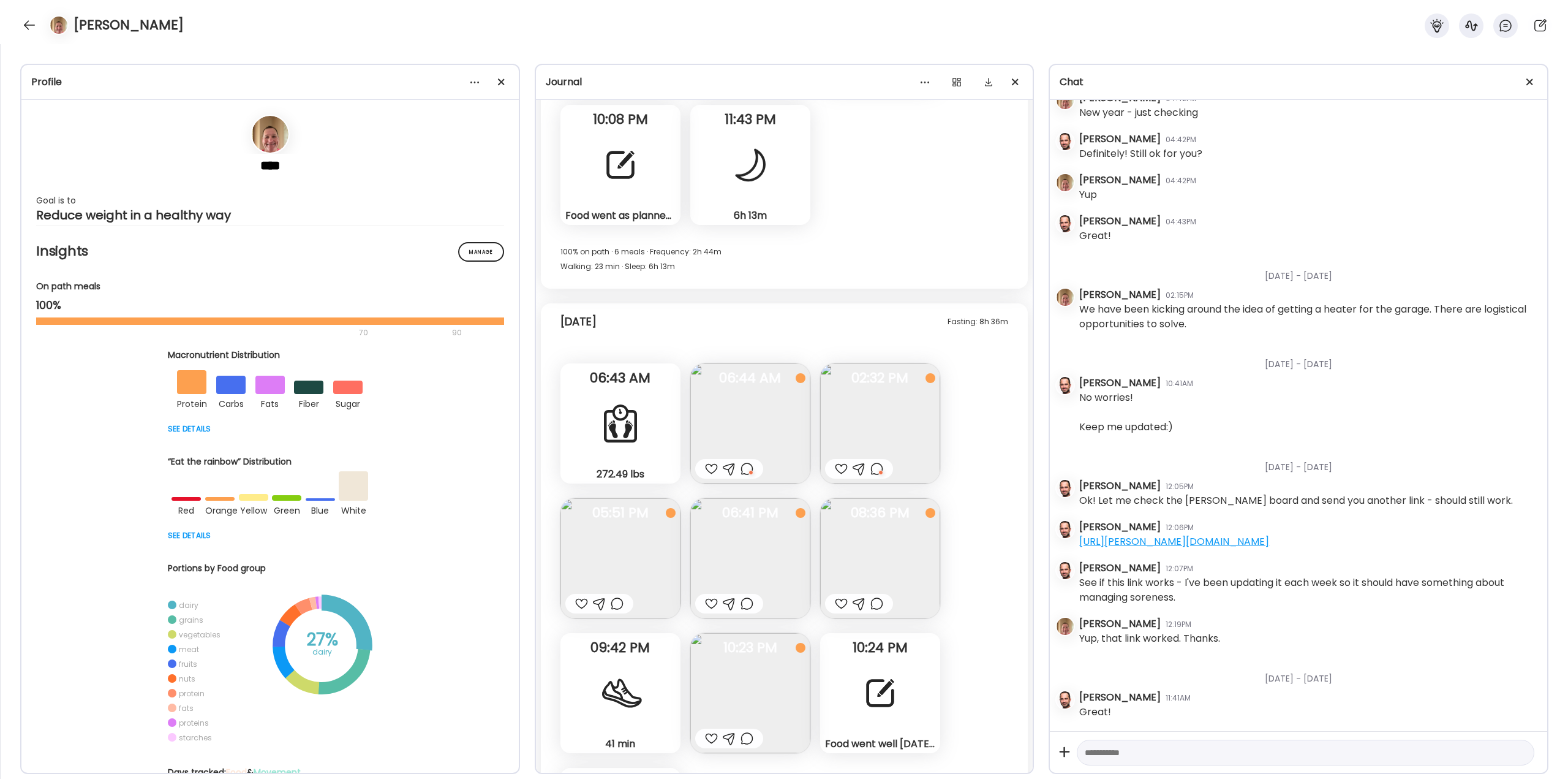
click at [592, 573] on img at bounding box center [620, 558] width 120 height 120
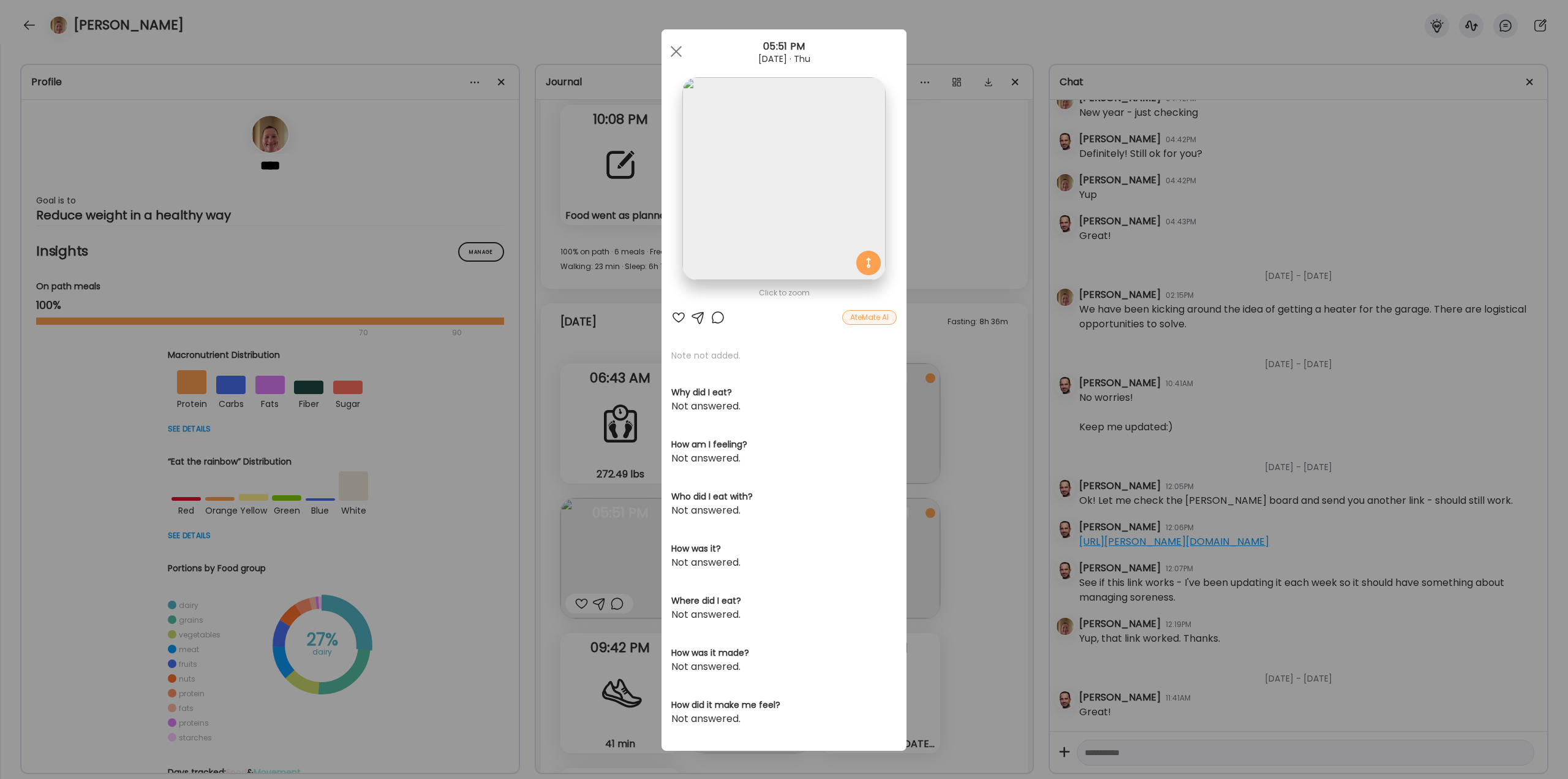
click at [713, 318] on div at bounding box center [718, 317] width 15 height 15
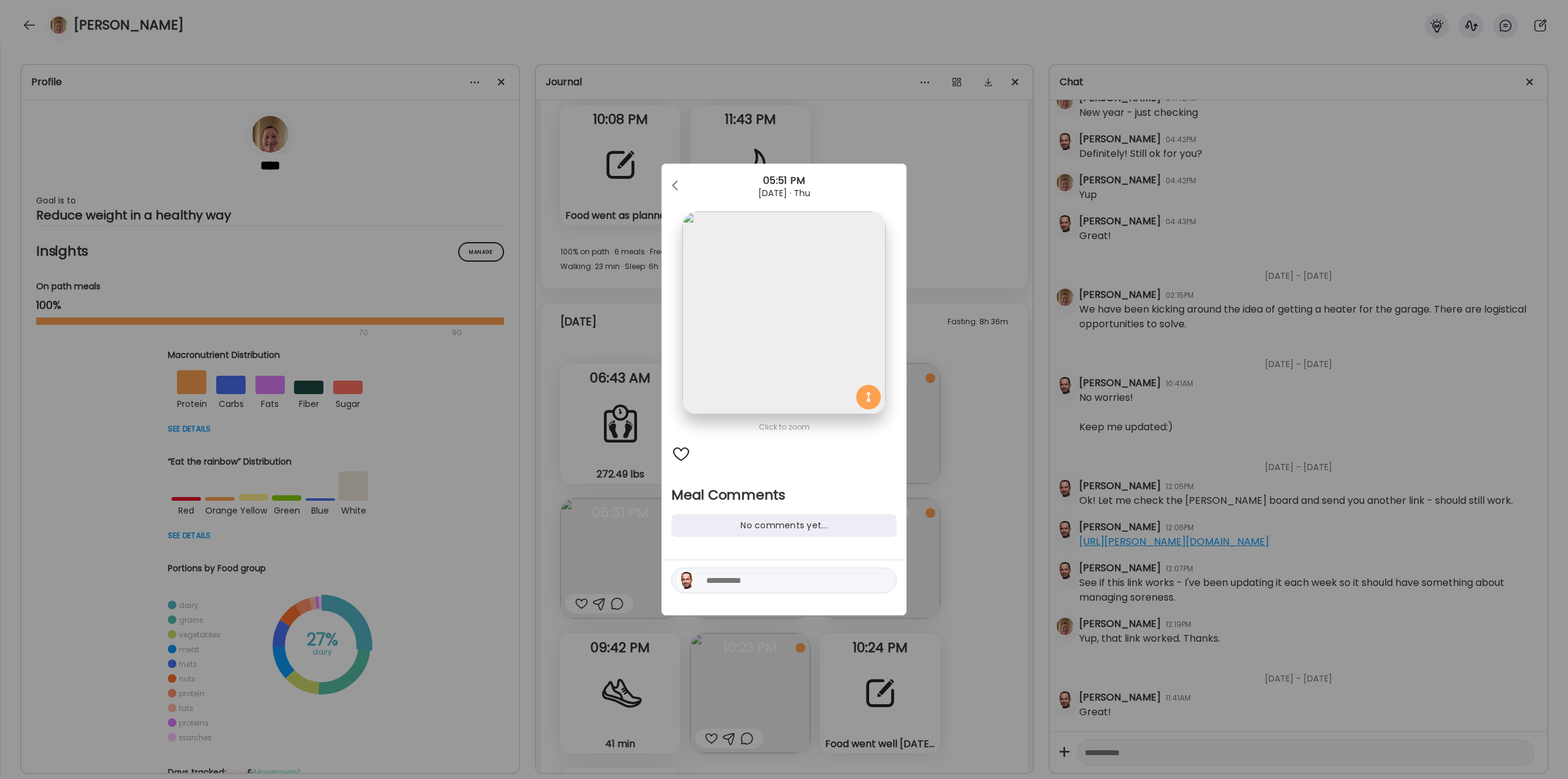
click at [746, 577] on textarea at bounding box center [789, 581] width 165 height 15
type textarea "**********"
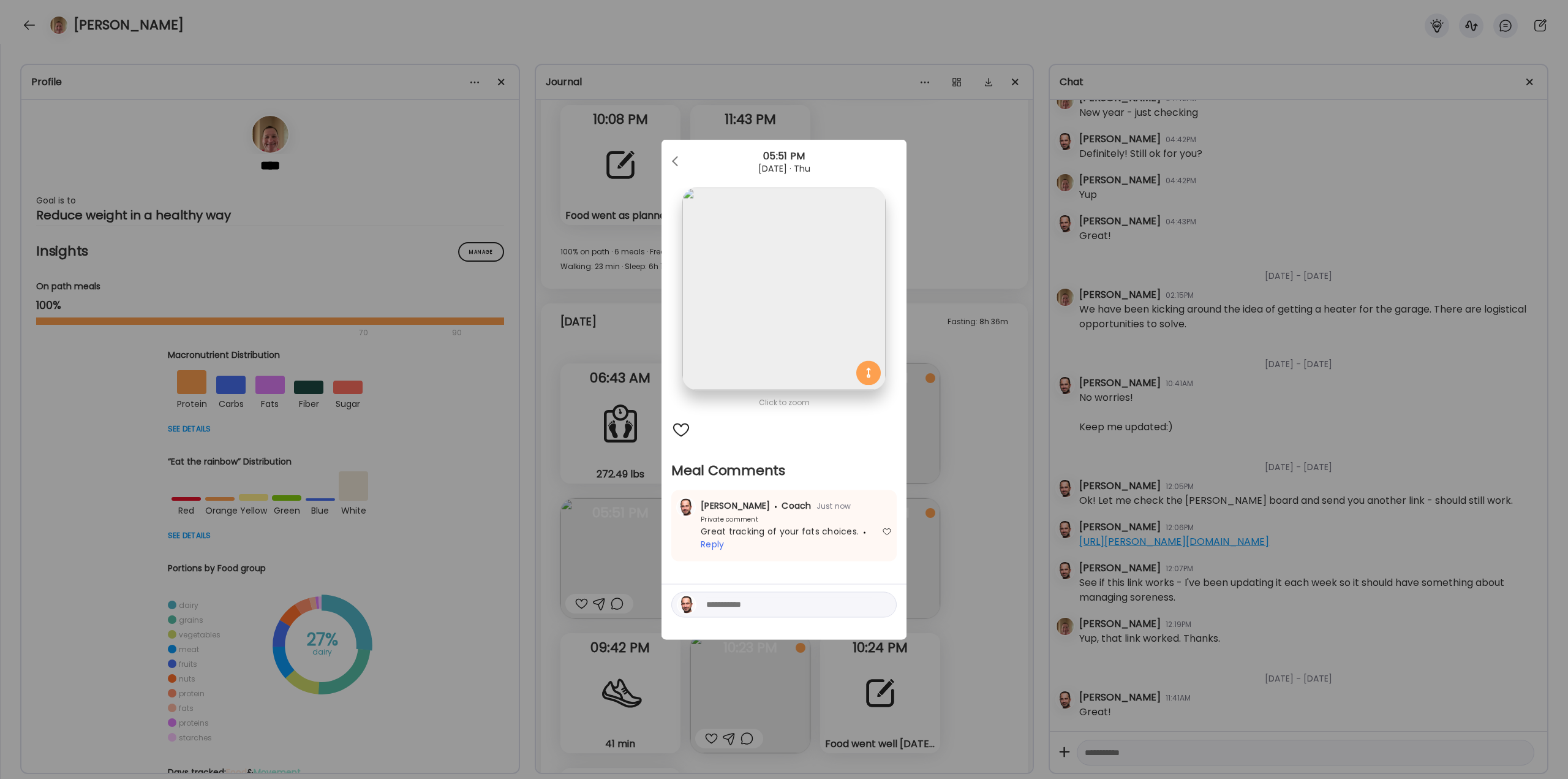
click at [967, 451] on div "Ate Coach Dashboard Wahoo! It’s official Take a moment to set up your Coach Pro…" at bounding box center [784, 389] width 1568 height 779
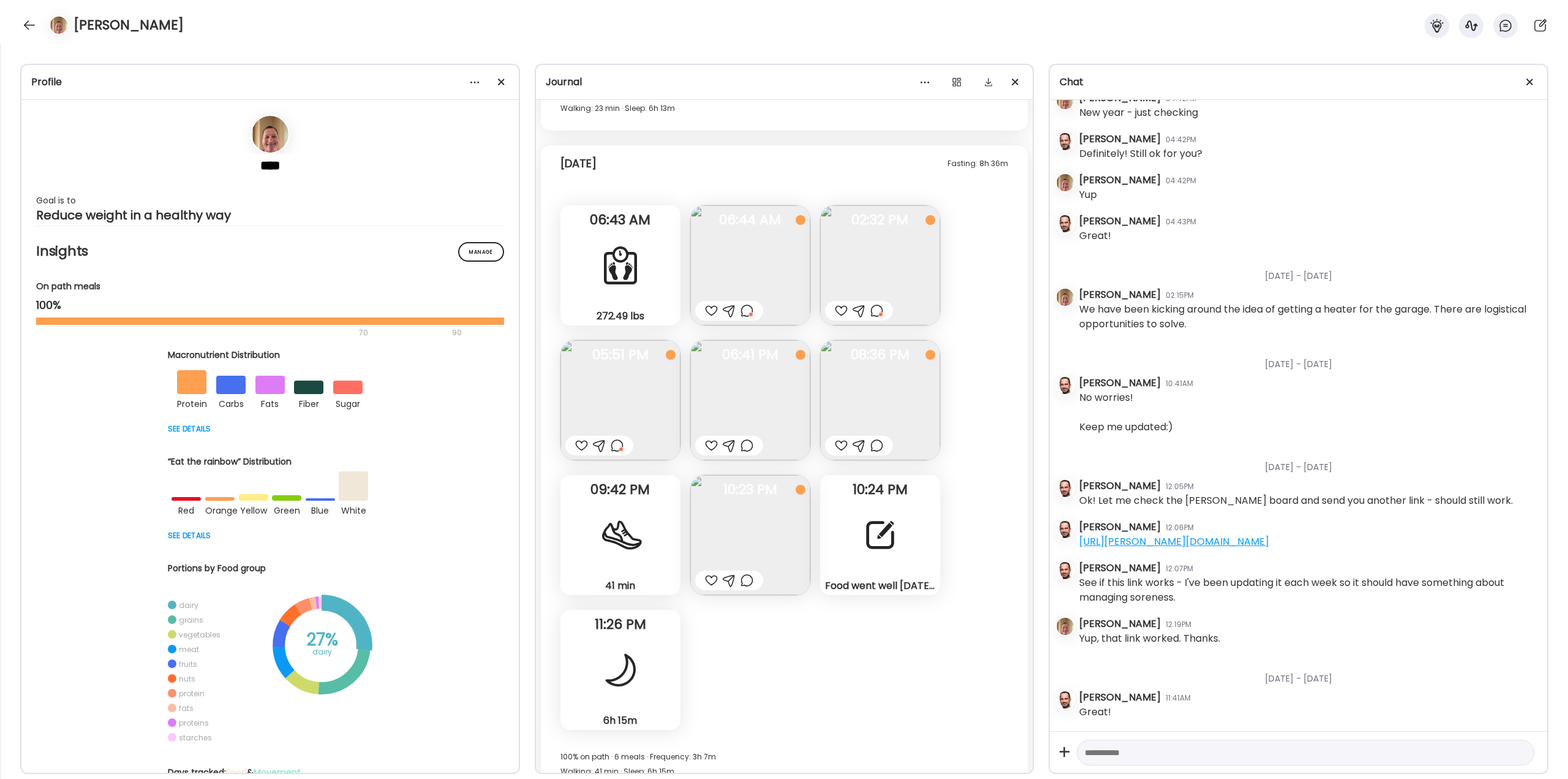
scroll to position [24783, 0]
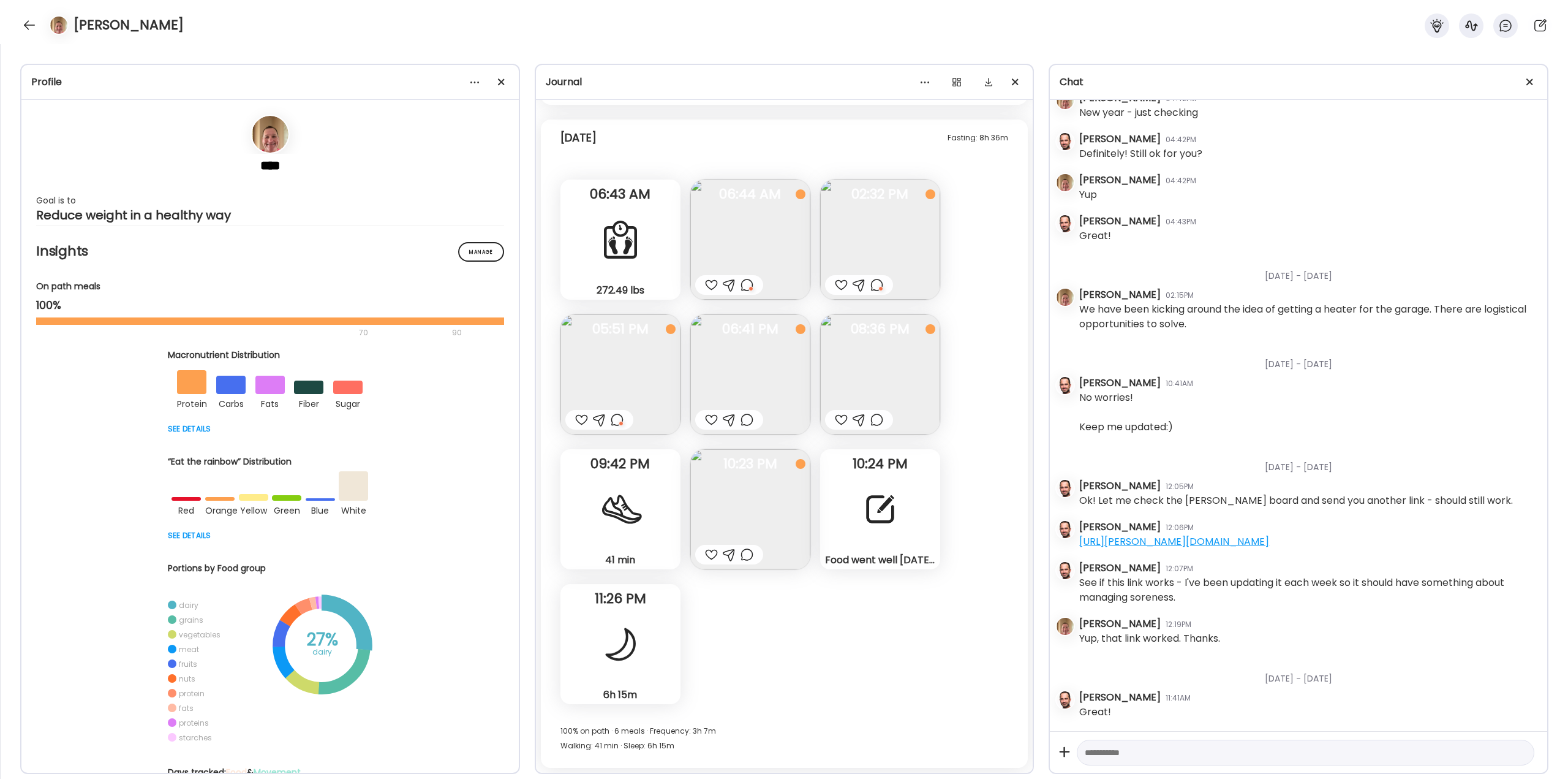
click at [741, 386] on img at bounding box center [750, 374] width 120 height 120
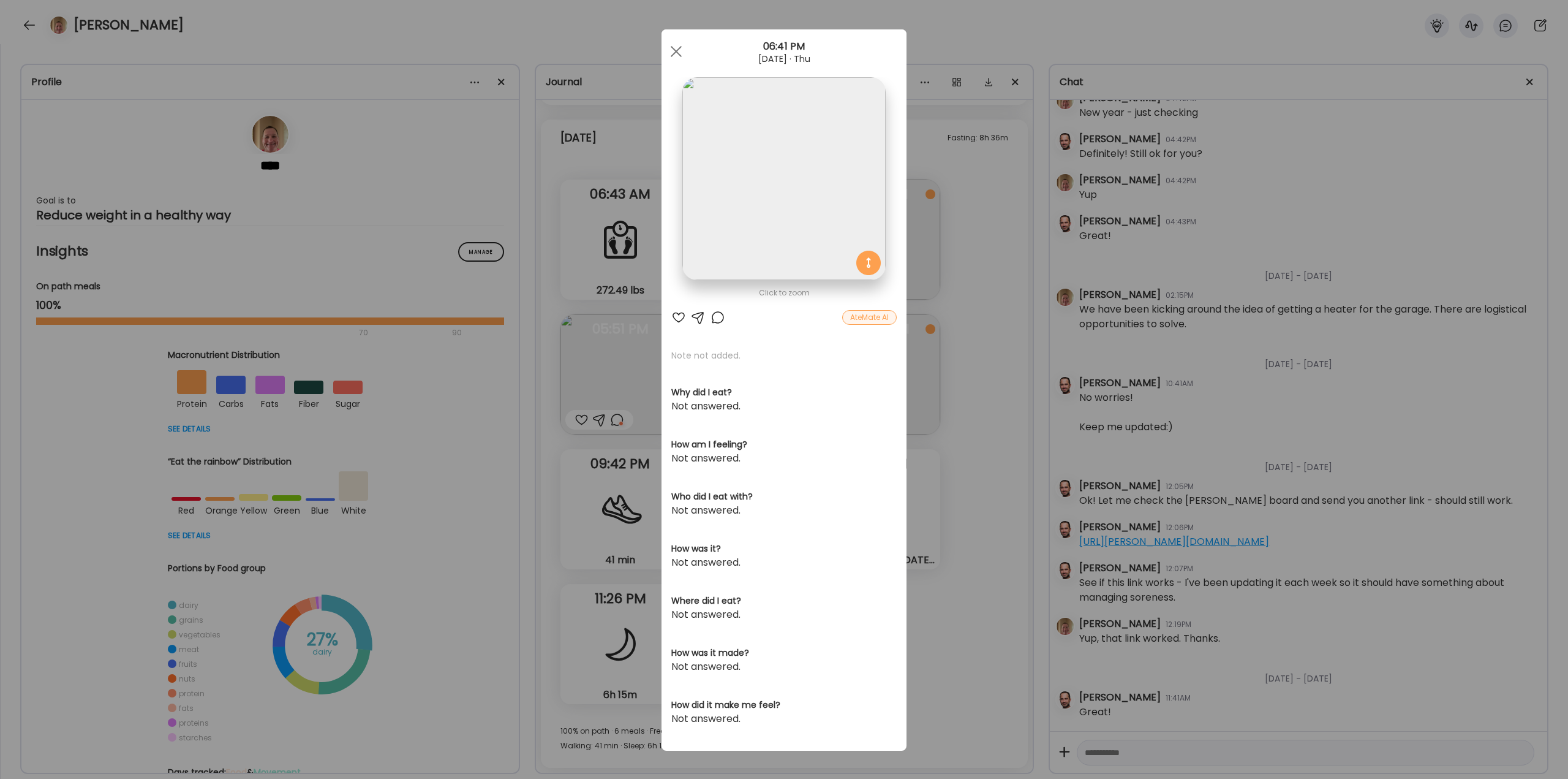
click at [945, 374] on div "Ate Coach Dashboard Wahoo! It’s official Take a moment to set up your Coach Pro…" at bounding box center [784, 389] width 1568 height 779
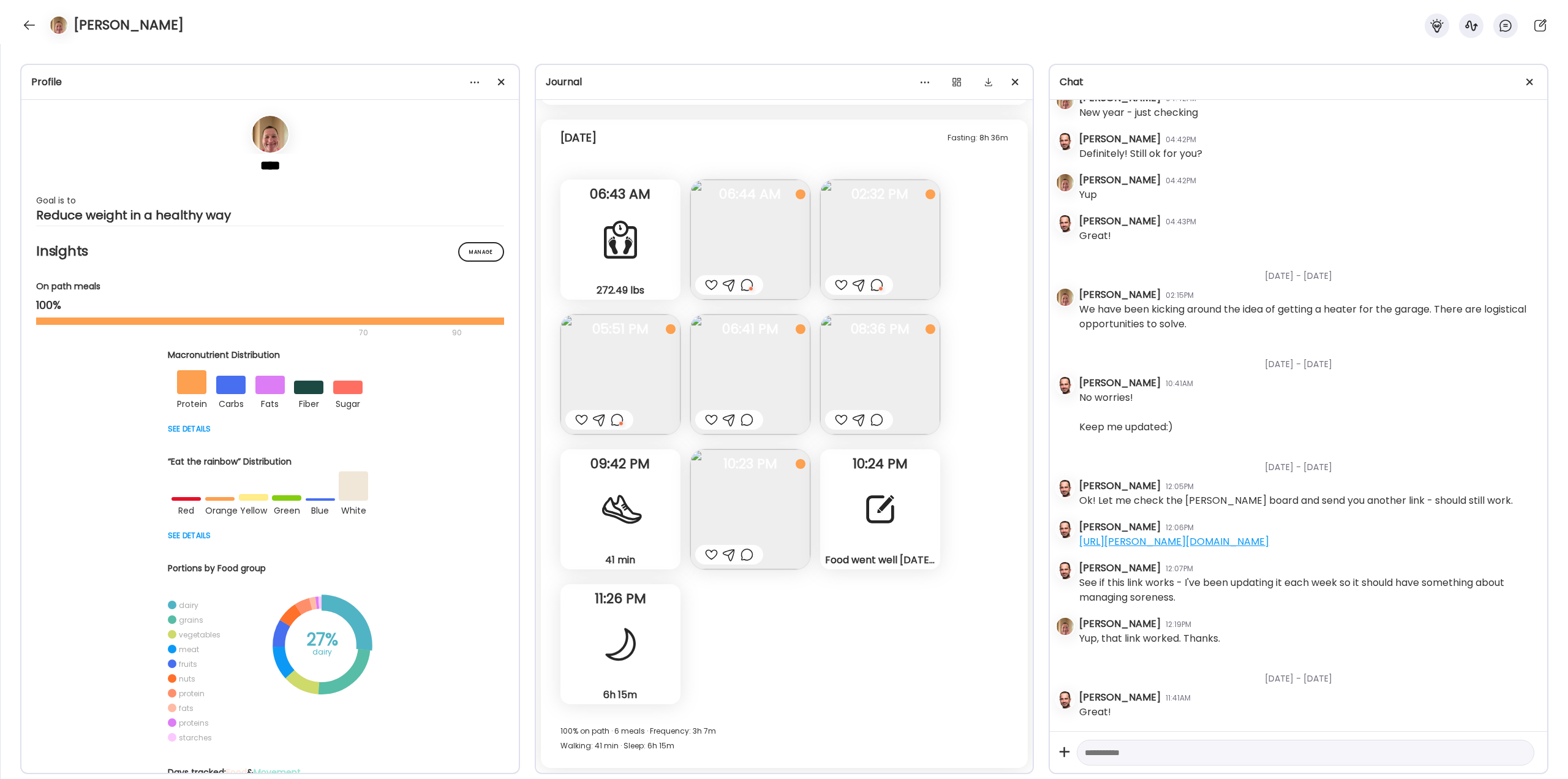
click at [746, 418] on div at bounding box center [747, 420] width 13 height 15
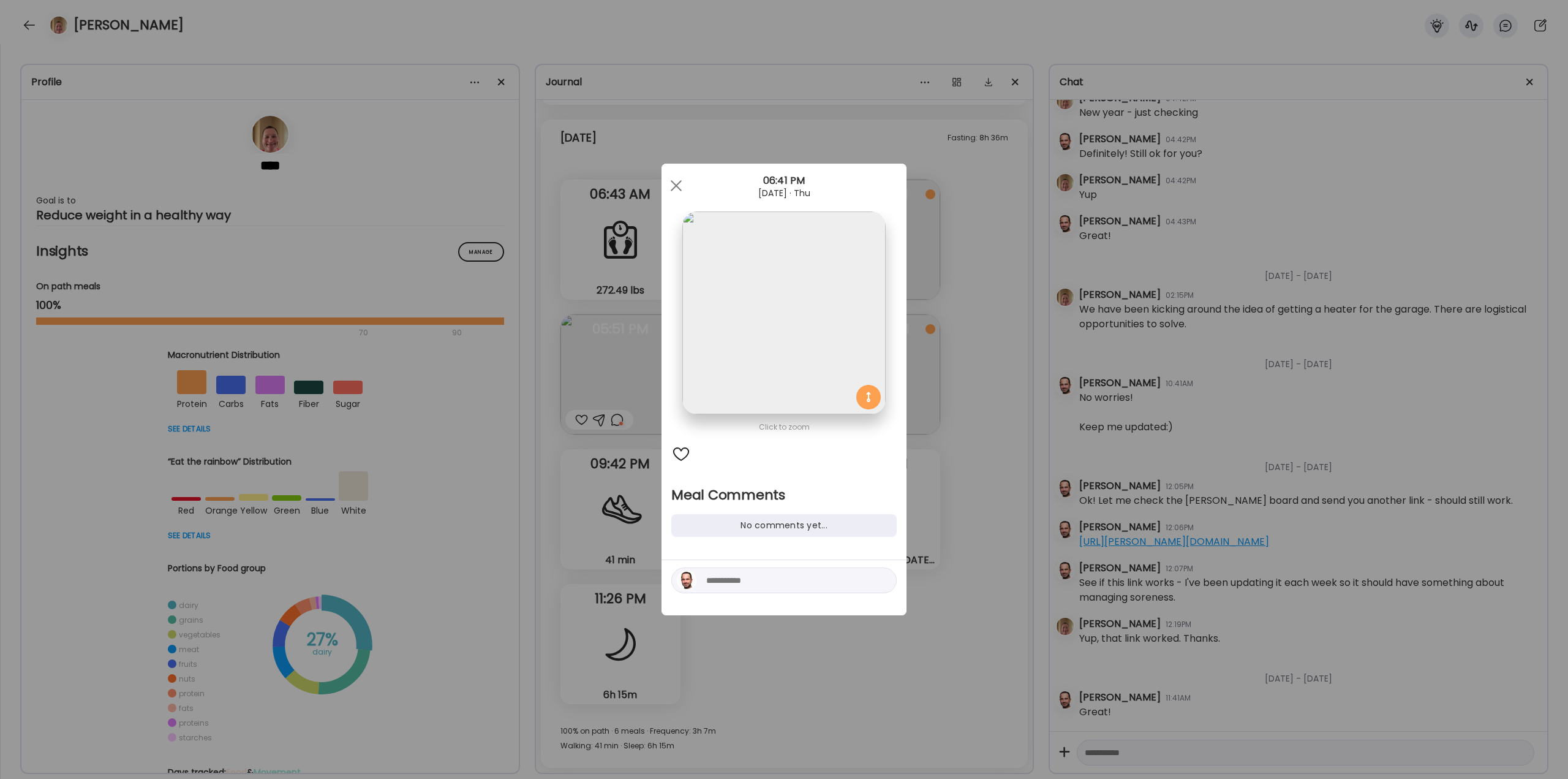
click at [767, 575] on textarea at bounding box center [789, 581] width 165 height 15
type textarea "**********"
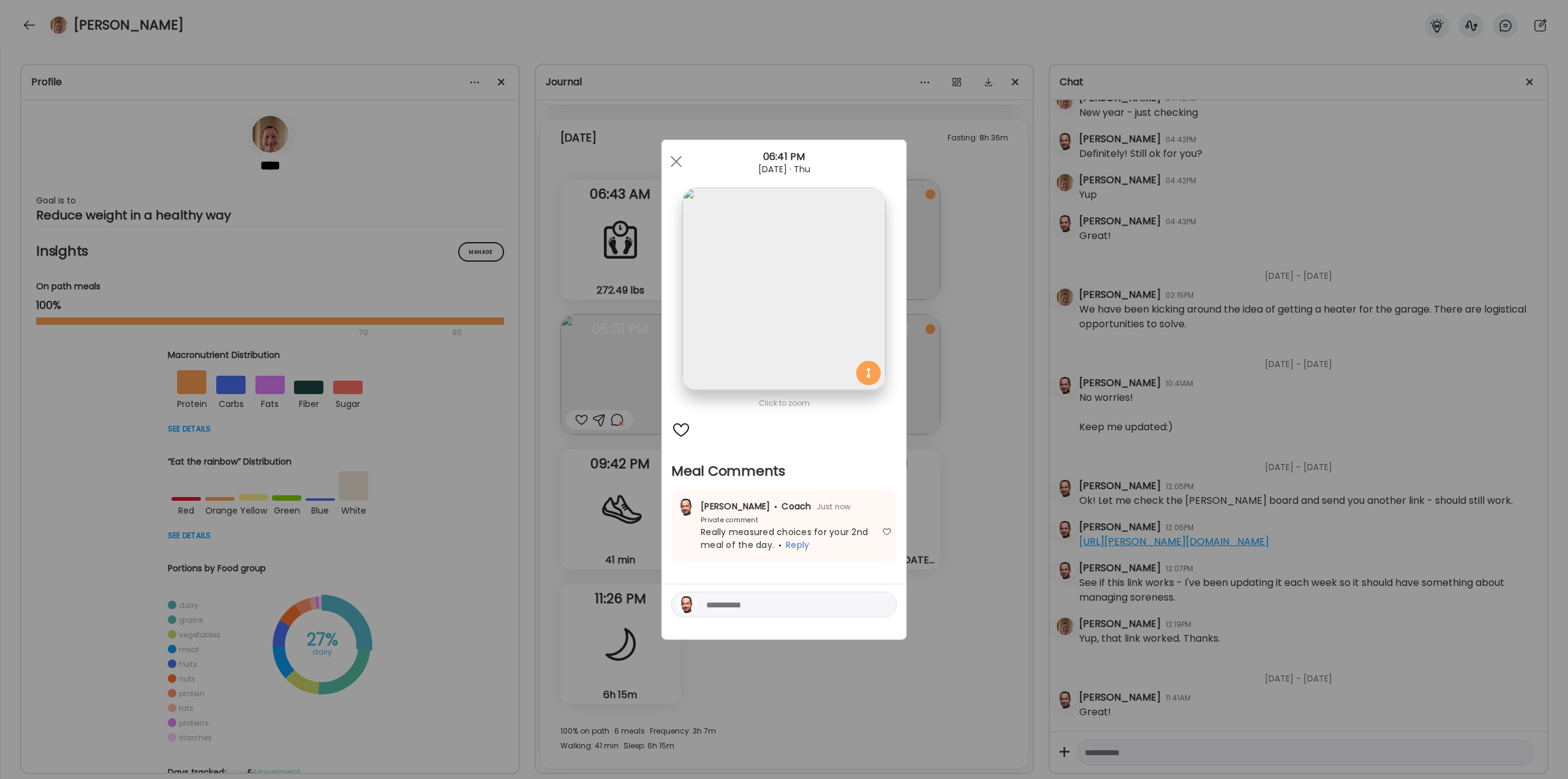
click at [976, 397] on div "Ate Coach Dashboard Wahoo! It’s official Take a moment to set up your Coach Pro…" at bounding box center [784, 389] width 1568 height 779
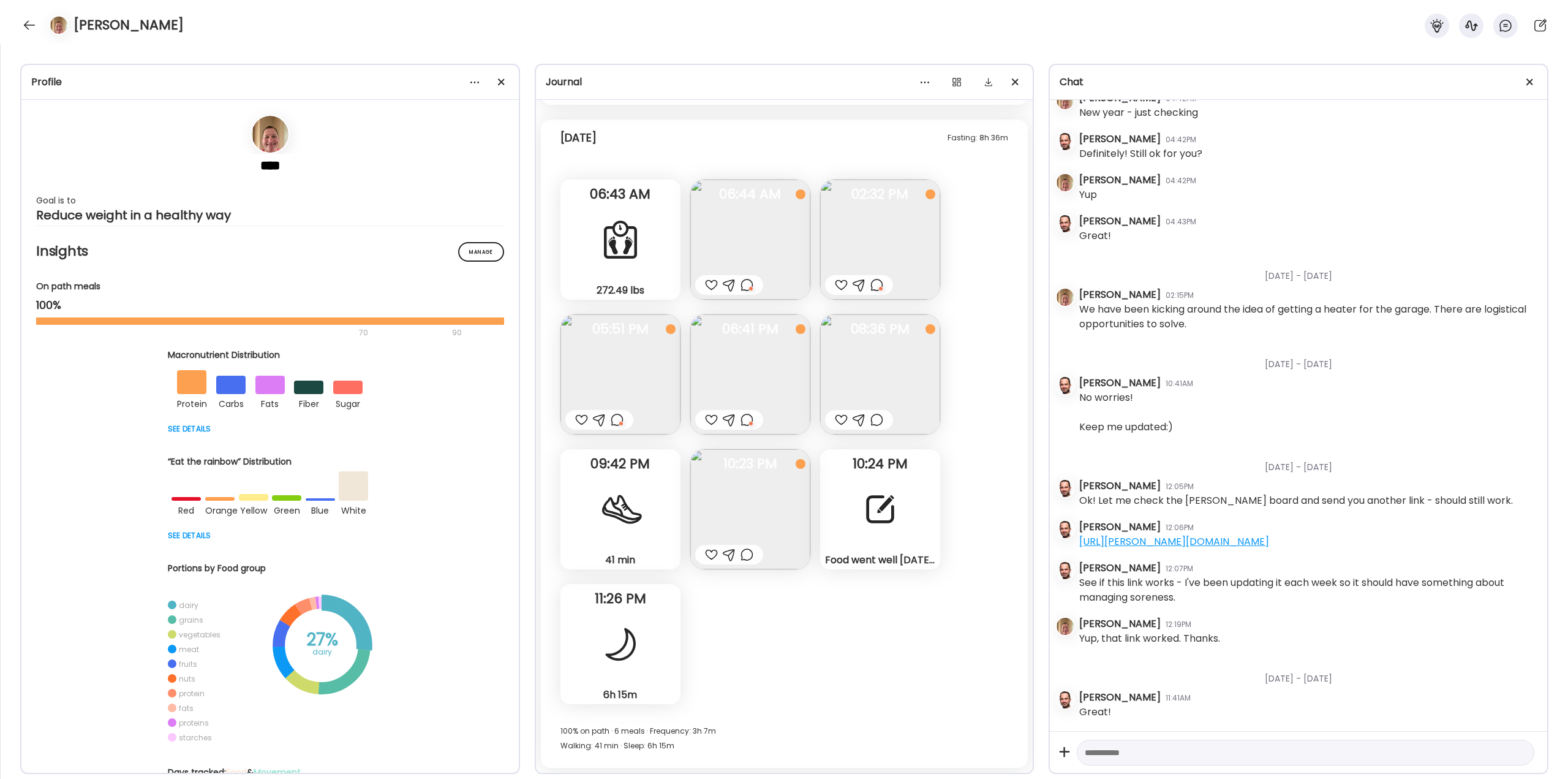
click at [890, 373] on img at bounding box center [880, 374] width 120 height 120
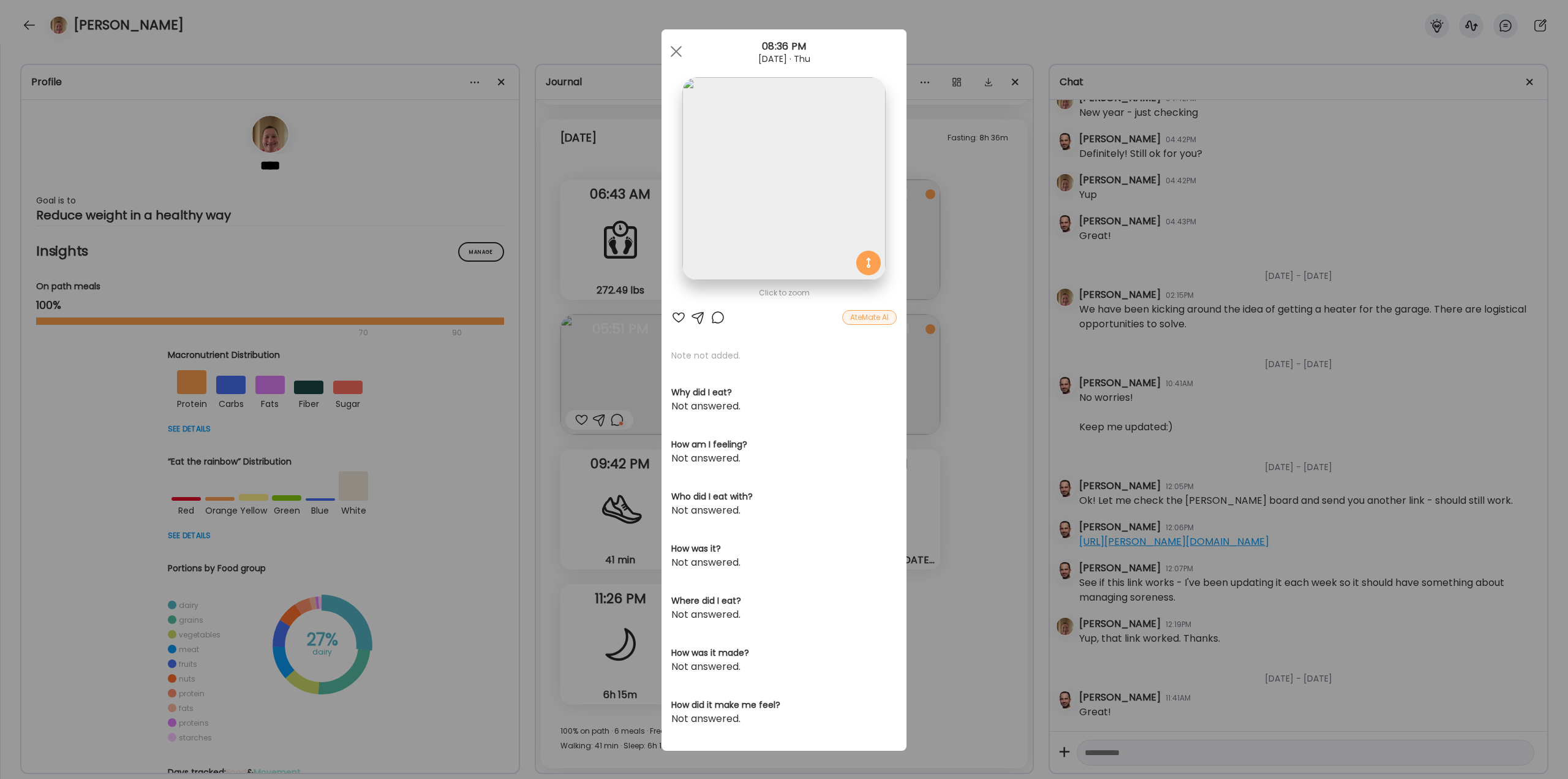
click at [674, 313] on div at bounding box center [679, 317] width 15 height 15
click at [982, 364] on div "Ate Coach Dashboard Wahoo! It’s official Take a moment to set up your Coach Pro…" at bounding box center [784, 389] width 1568 height 779
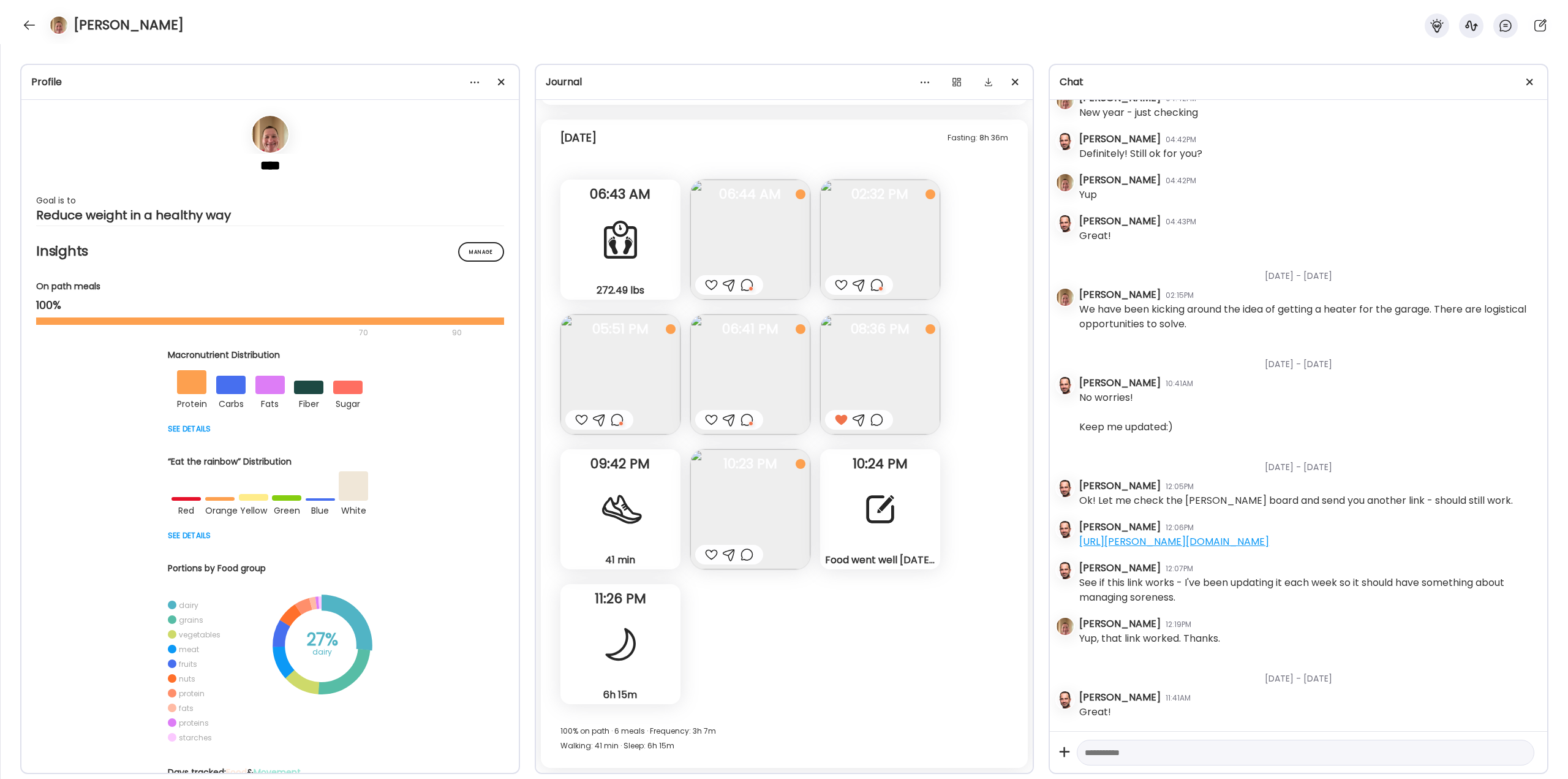
click at [775, 484] on img at bounding box center [750, 509] width 120 height 120
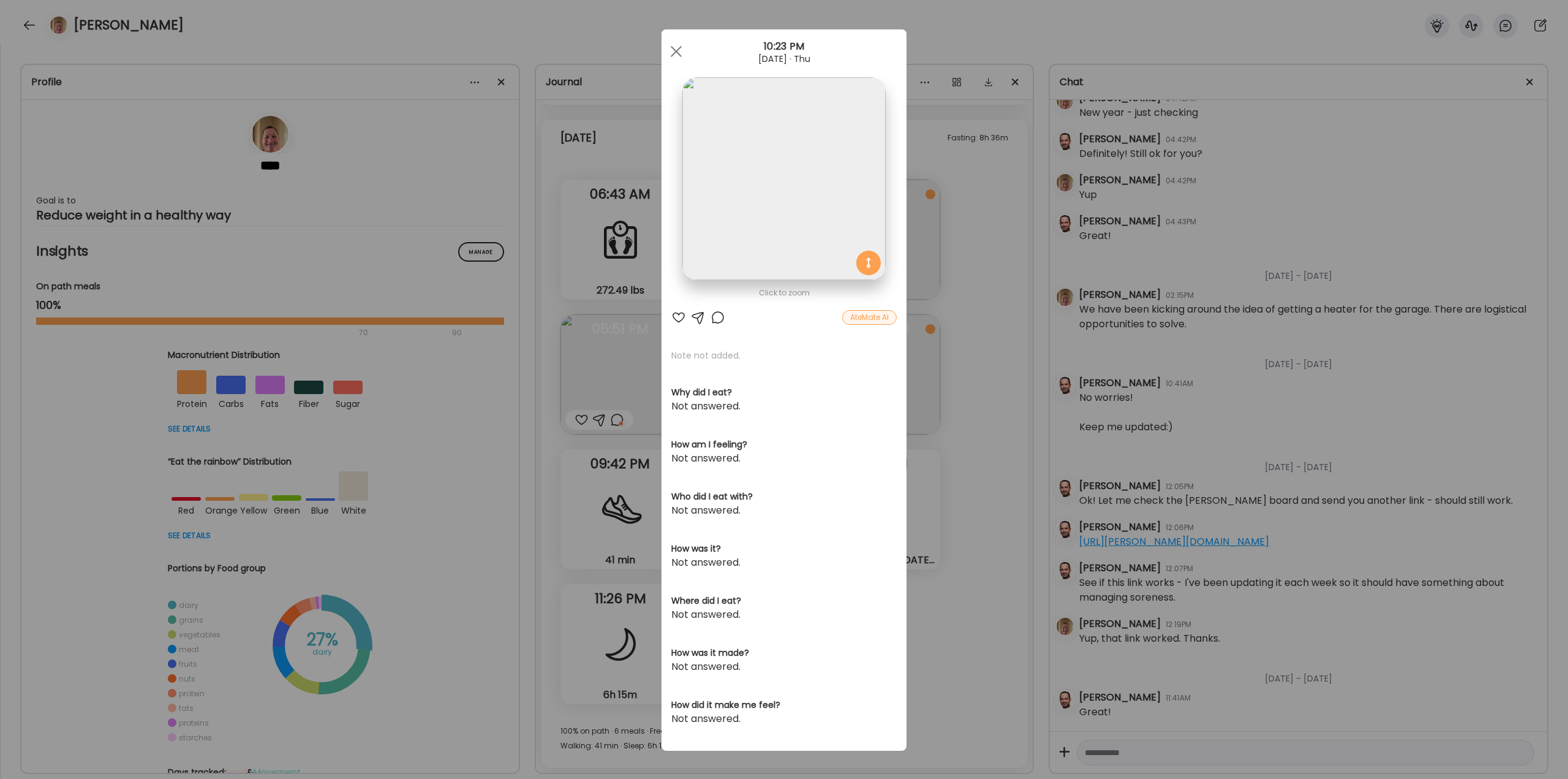
click at [941, 441] on div "Ate Coach Dashboard Wahoo! It’s official Take a moment to set up your Coach Pro…" at bounding box center [784, 389] width 1568 height 779
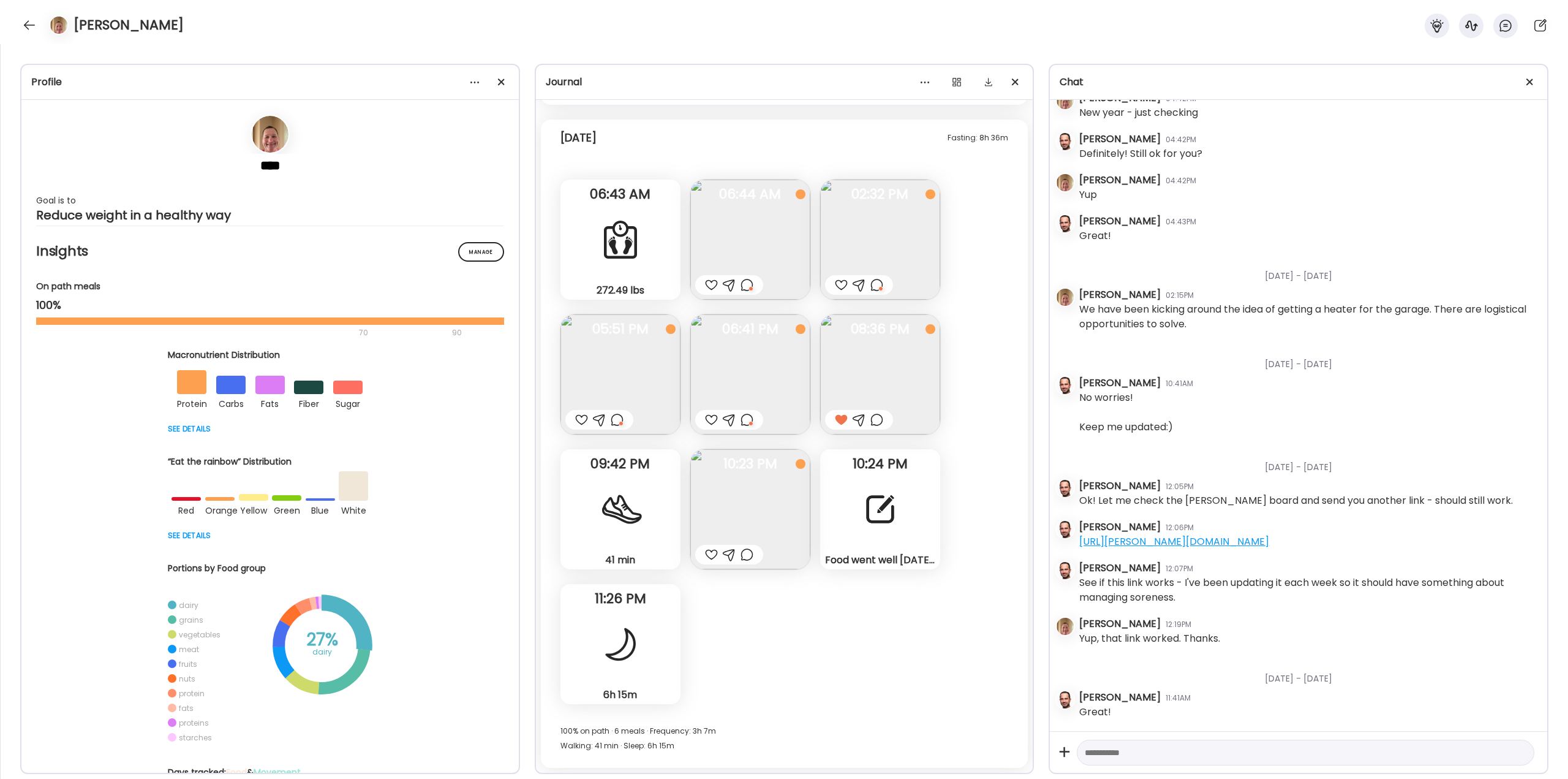
click at [903, 494] on div "Food went well [DATE]. I’m planning for only 1 meal again [DATE]. But I need to…" at bounding box center [880, 509] width 120 height 120
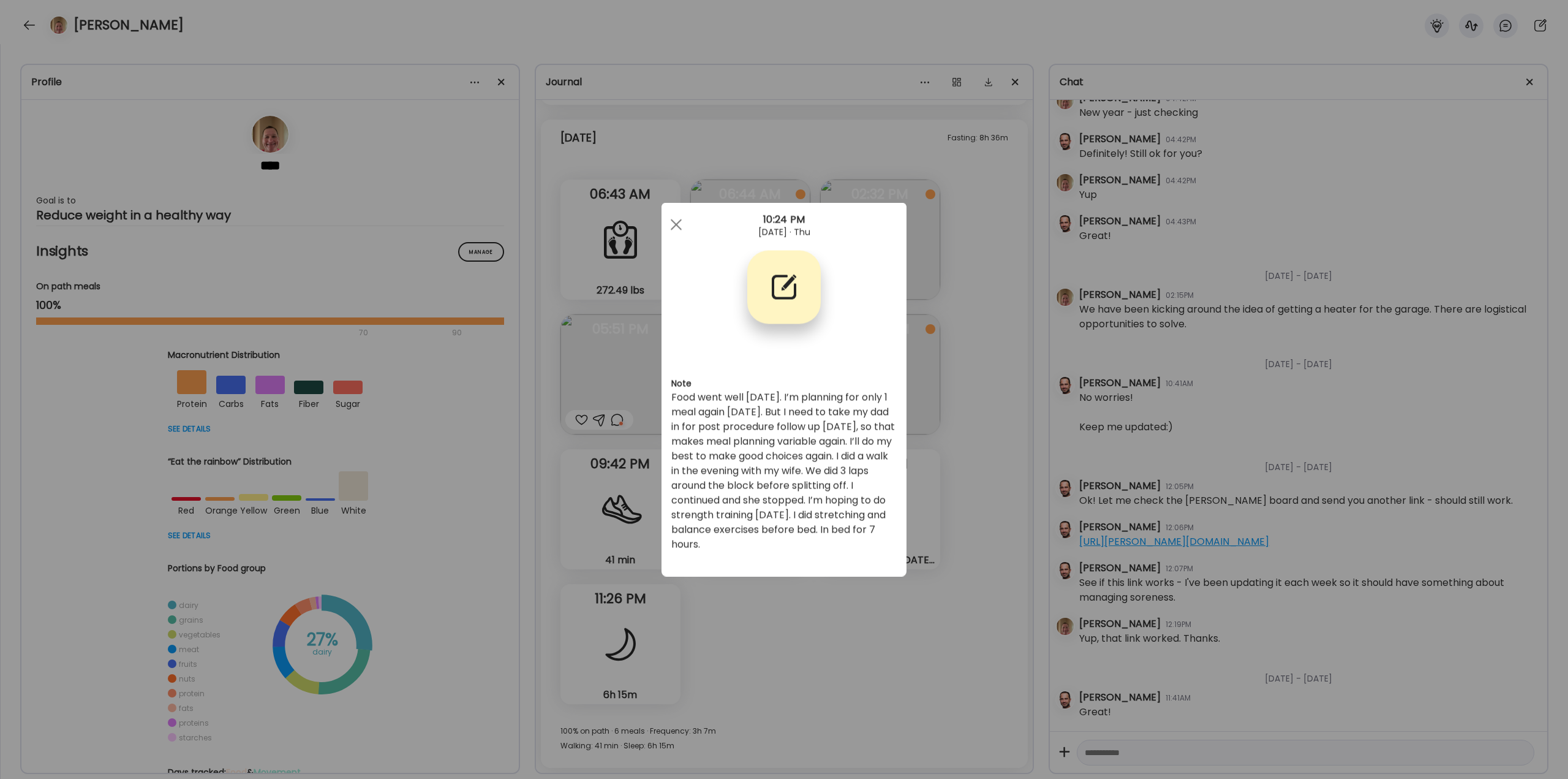
click at [955, 512] on div "Ate Coach Dashboard Wahoo! It’s official Take a moment to set up your Coach Pro…" at bounding box center [784, 389] width 1568 height 779
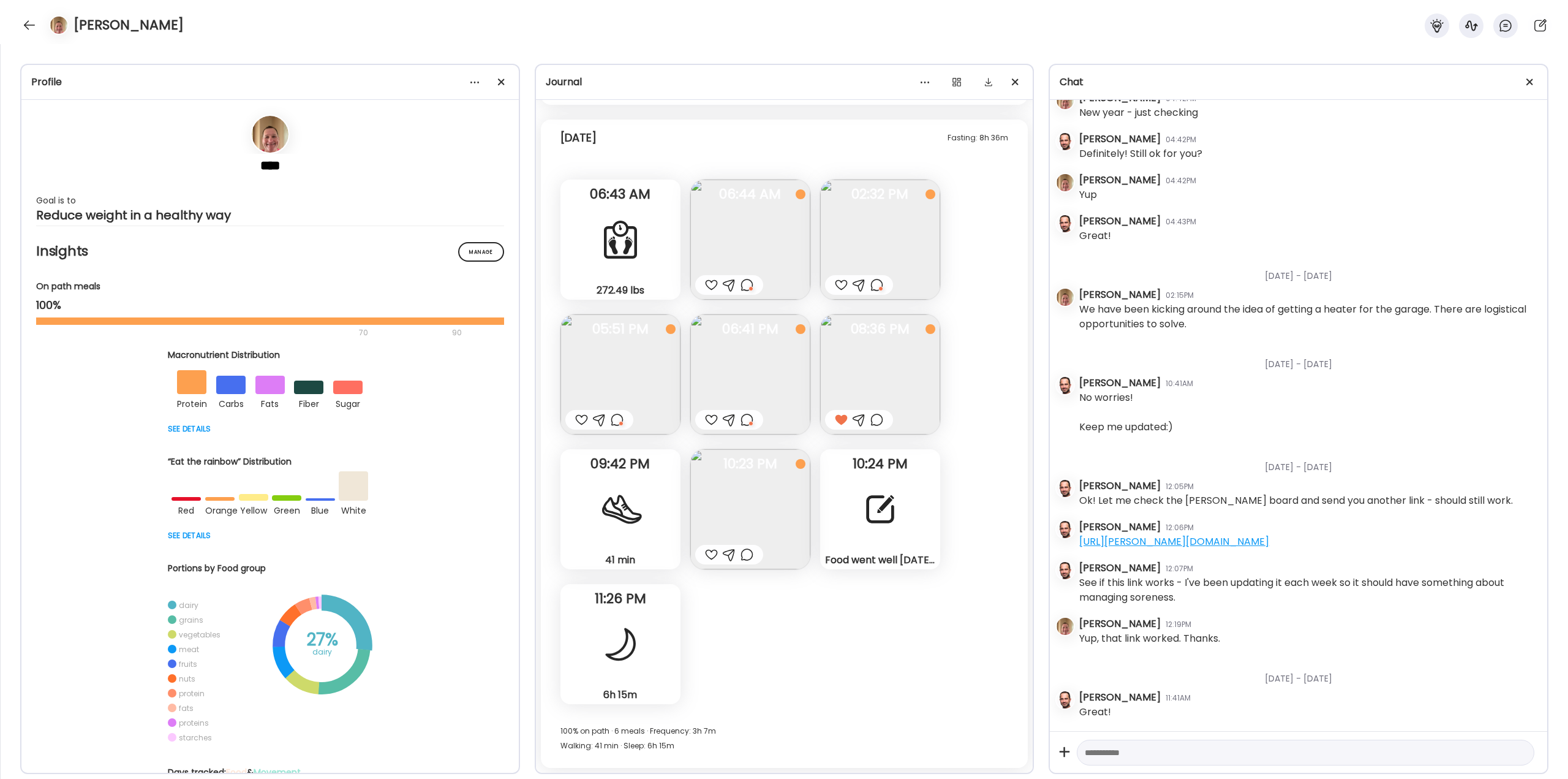
click at [747, 551] on div at bounding box center [747, 555] width 13 height 15
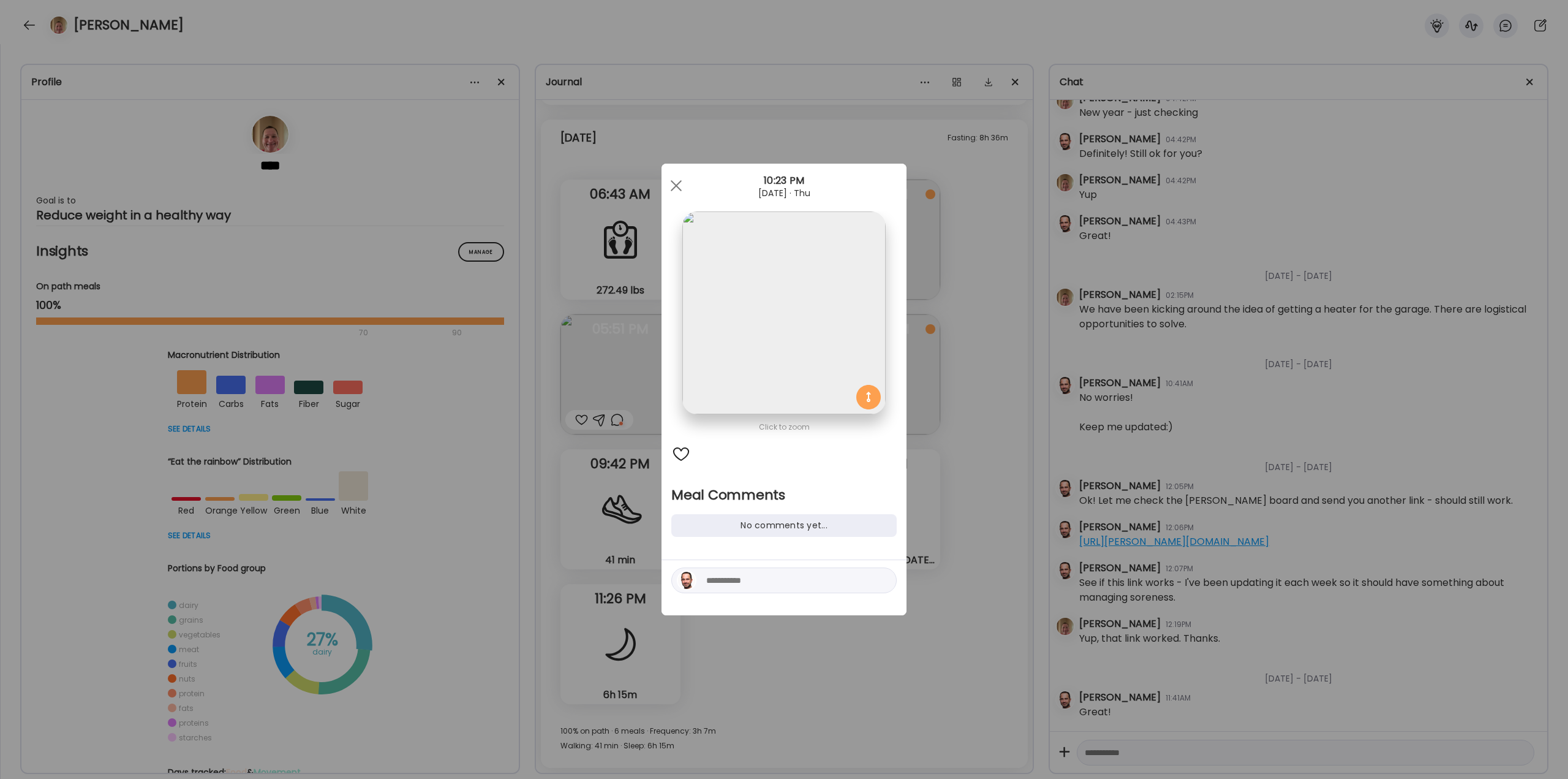
click at [755, 583] on textarea at bounding box center [789, 581] width 165 height 15
type textarea "**********"
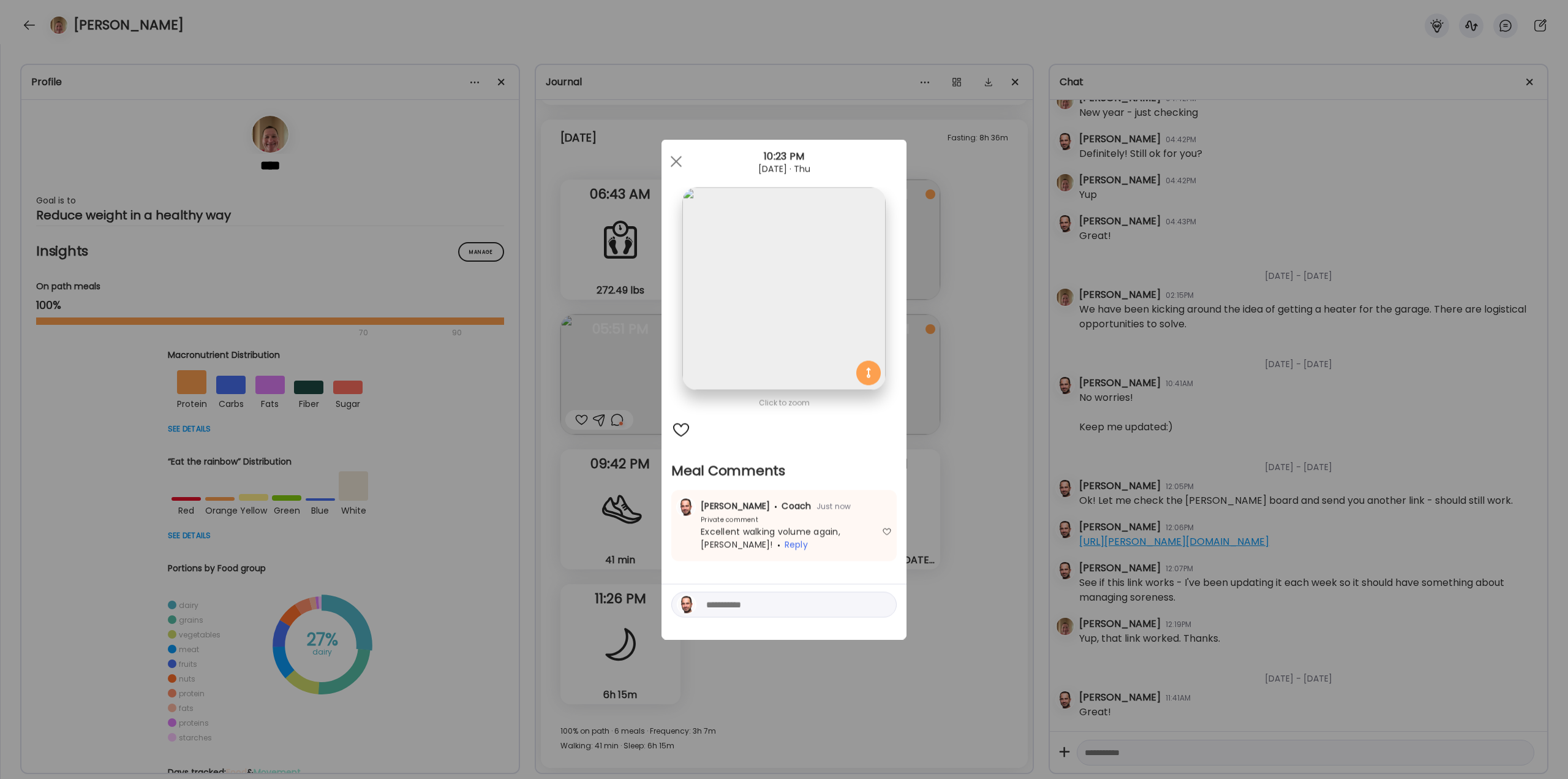
click at [961, 533] on div "Ate Coach Dashboard Wahoo! It’s official Take a moment to set up your Coach Pro…" at bounding box center [784, 389] width 1568 height 779
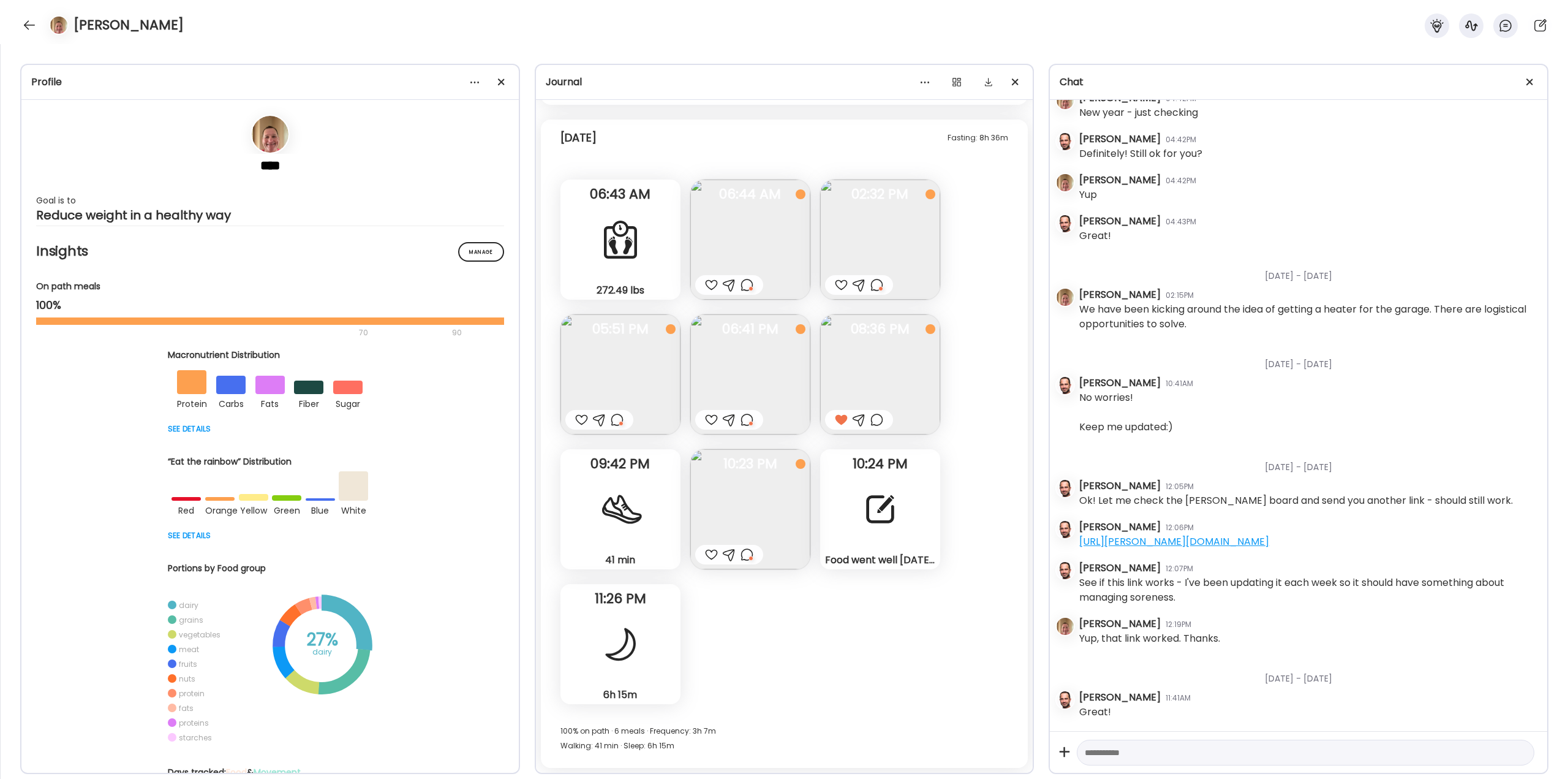
click at [744, 555] on div at bounding box center [747, 555] width 13 height 15
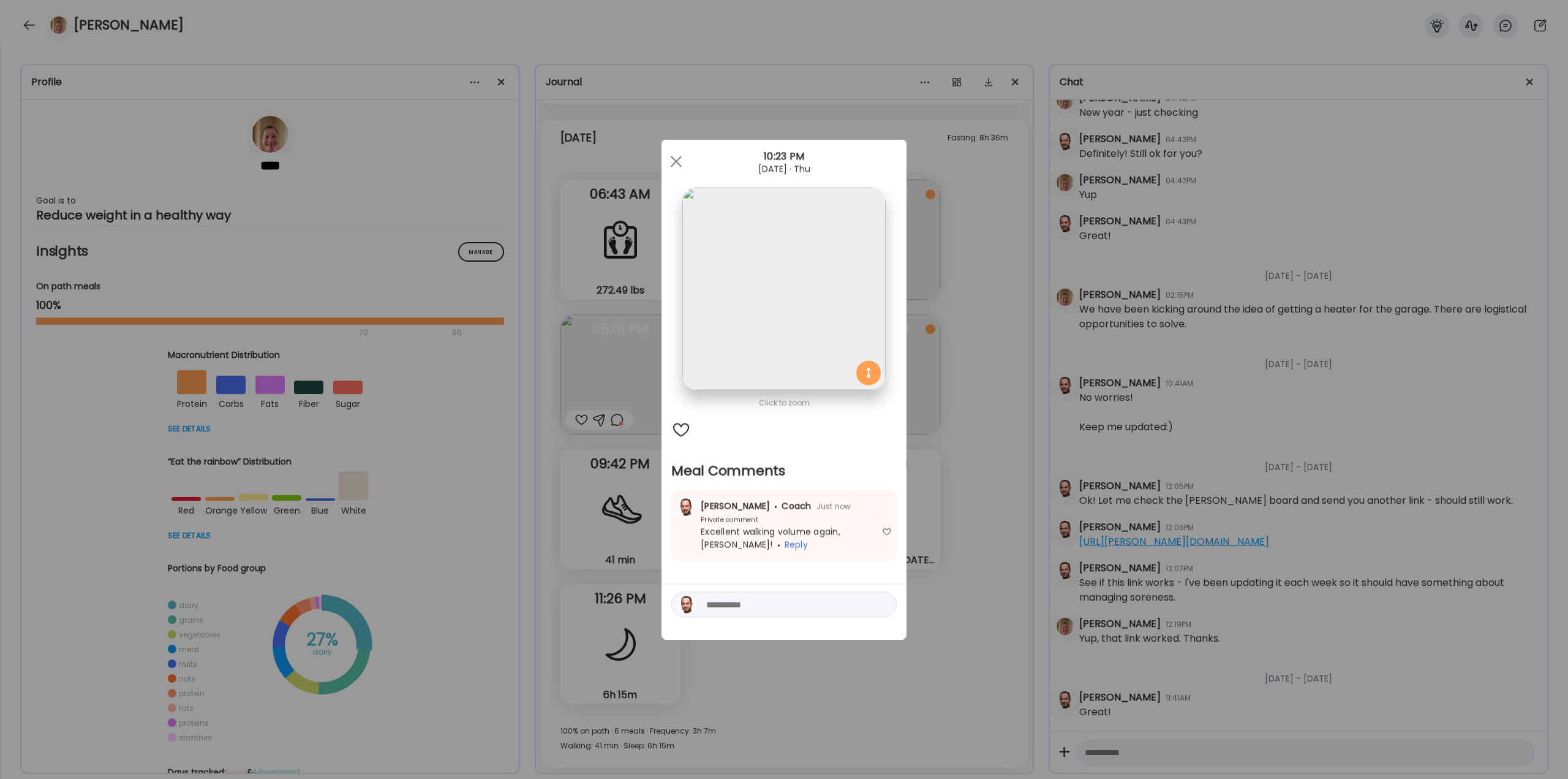
click at [737, 602] on textarea at bounding box center [789, 605] width 165 height 15
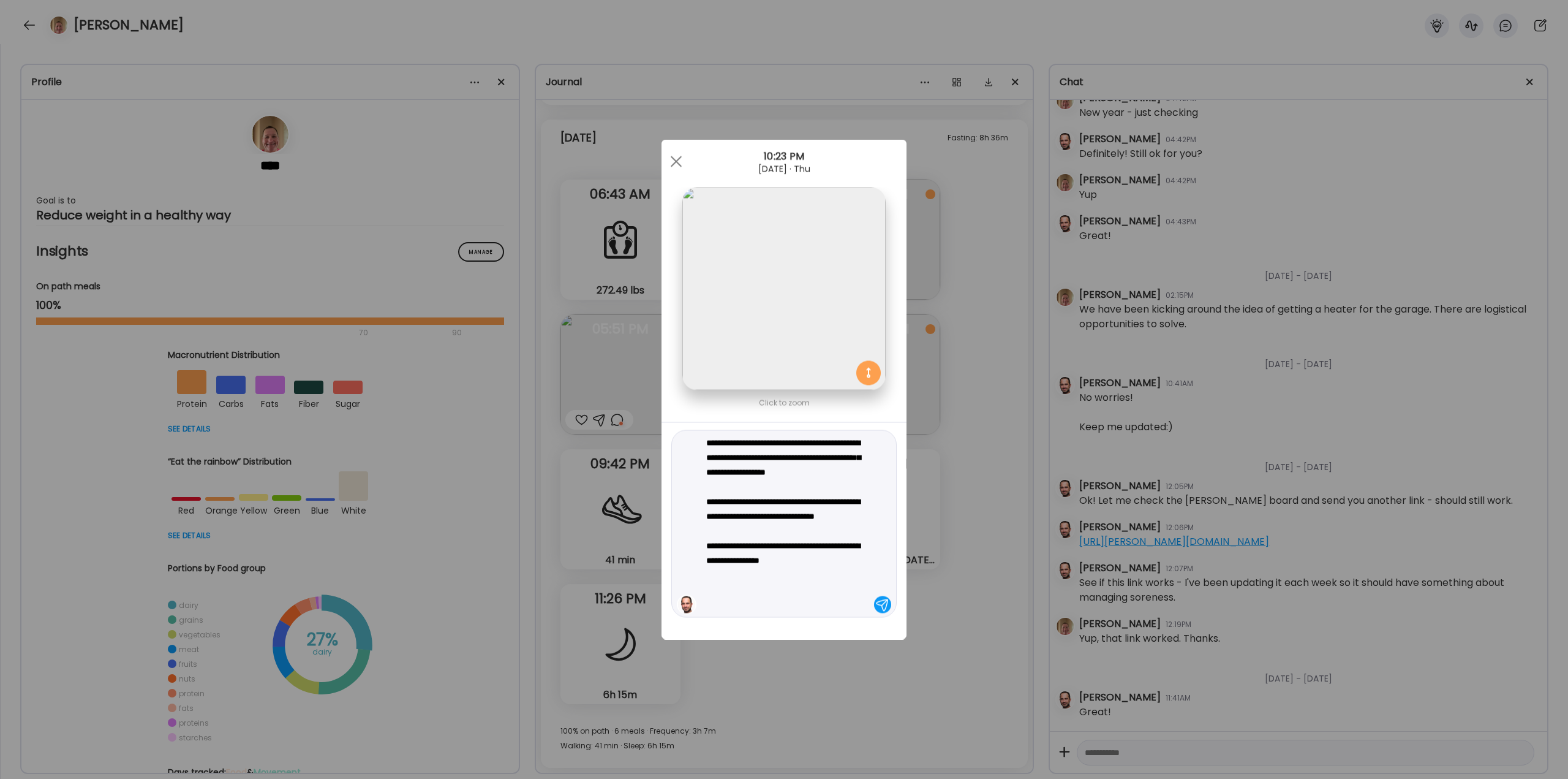
type textarea "**********"
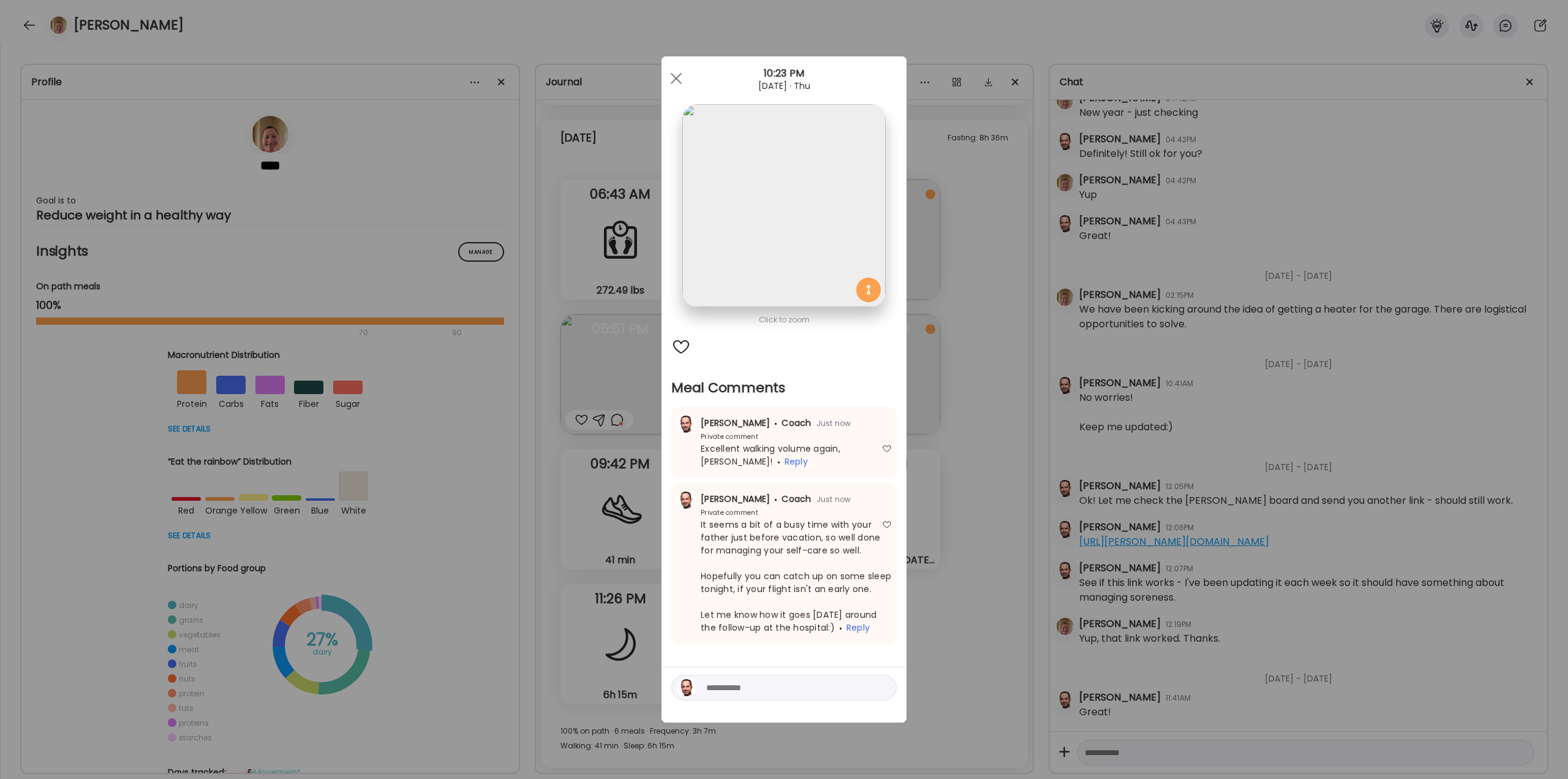
click at [1018, 418] on div "Ate Coach Dashboard Wahoo! It’s official Take a moment to set up your Coach Pro…" at bounding box center [784, 389] width 1568 height 779
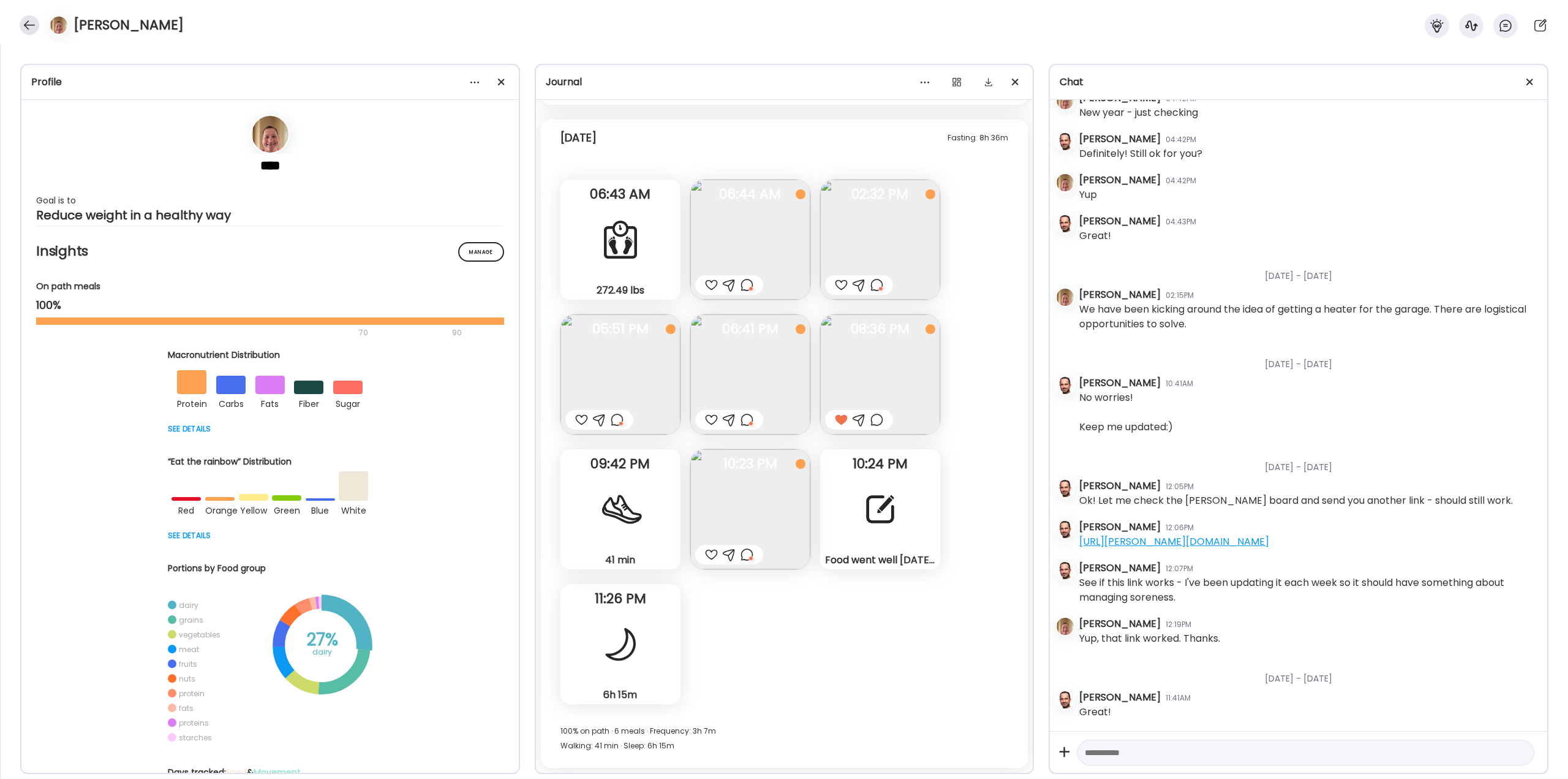
click at [28, 18] on div at bounding box center [29, 25] width 19 height 19
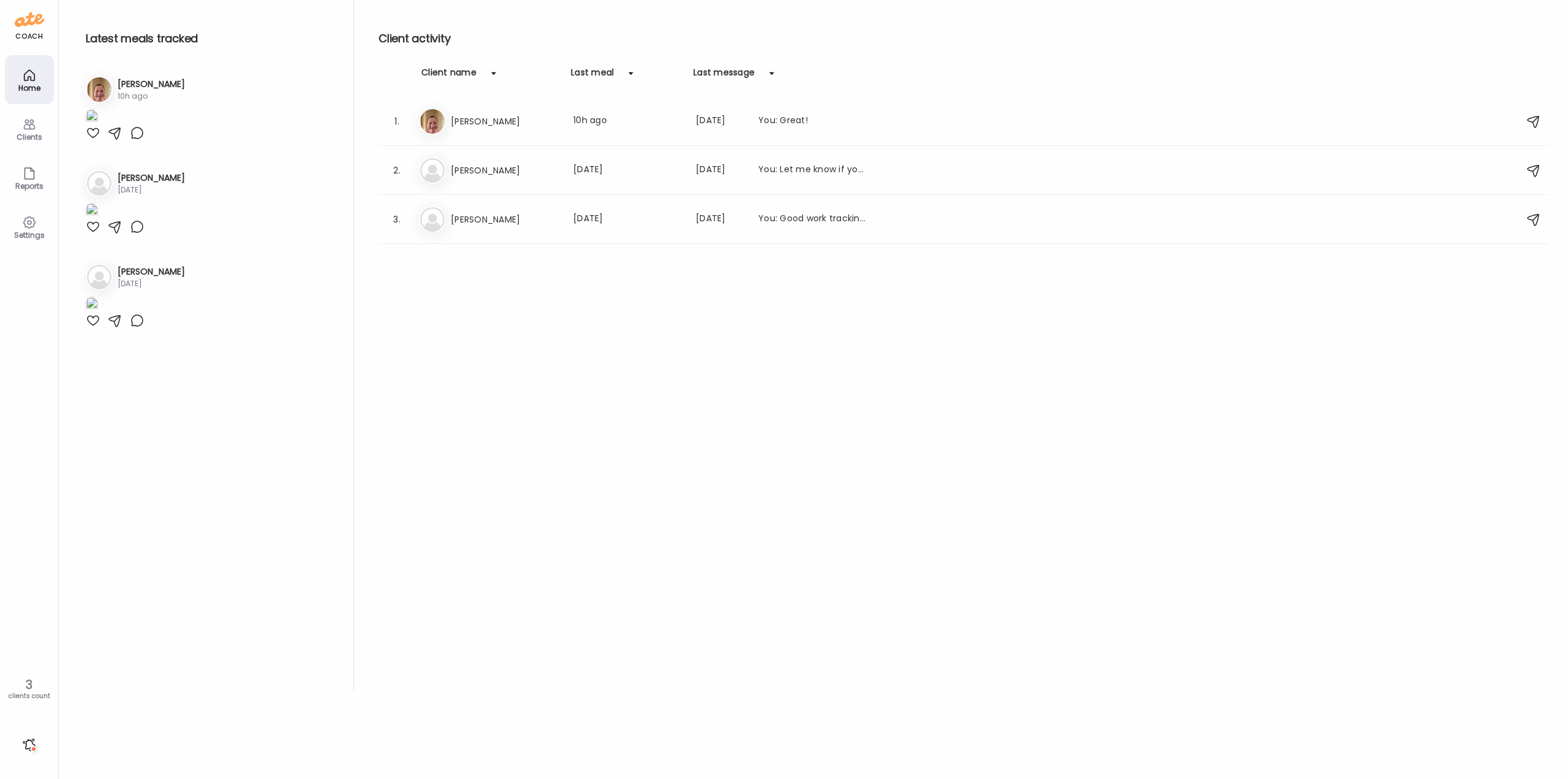
click at [24, 744] on div at bounding box center [29, 744] width 19 height 19
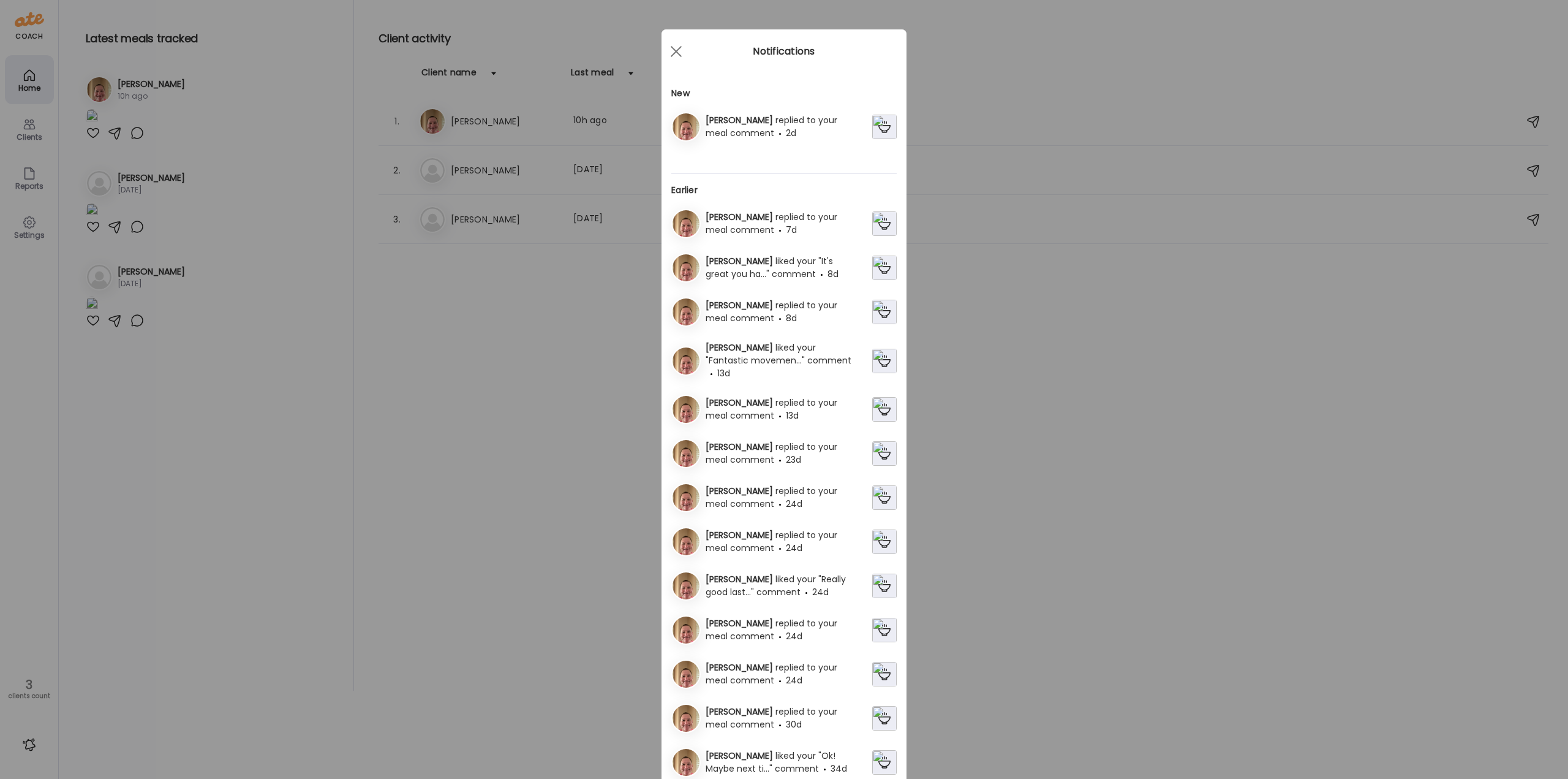
click at [753, 121] on span "replied to your meal comment" at bounding box center [771, 127] width 132 height 25
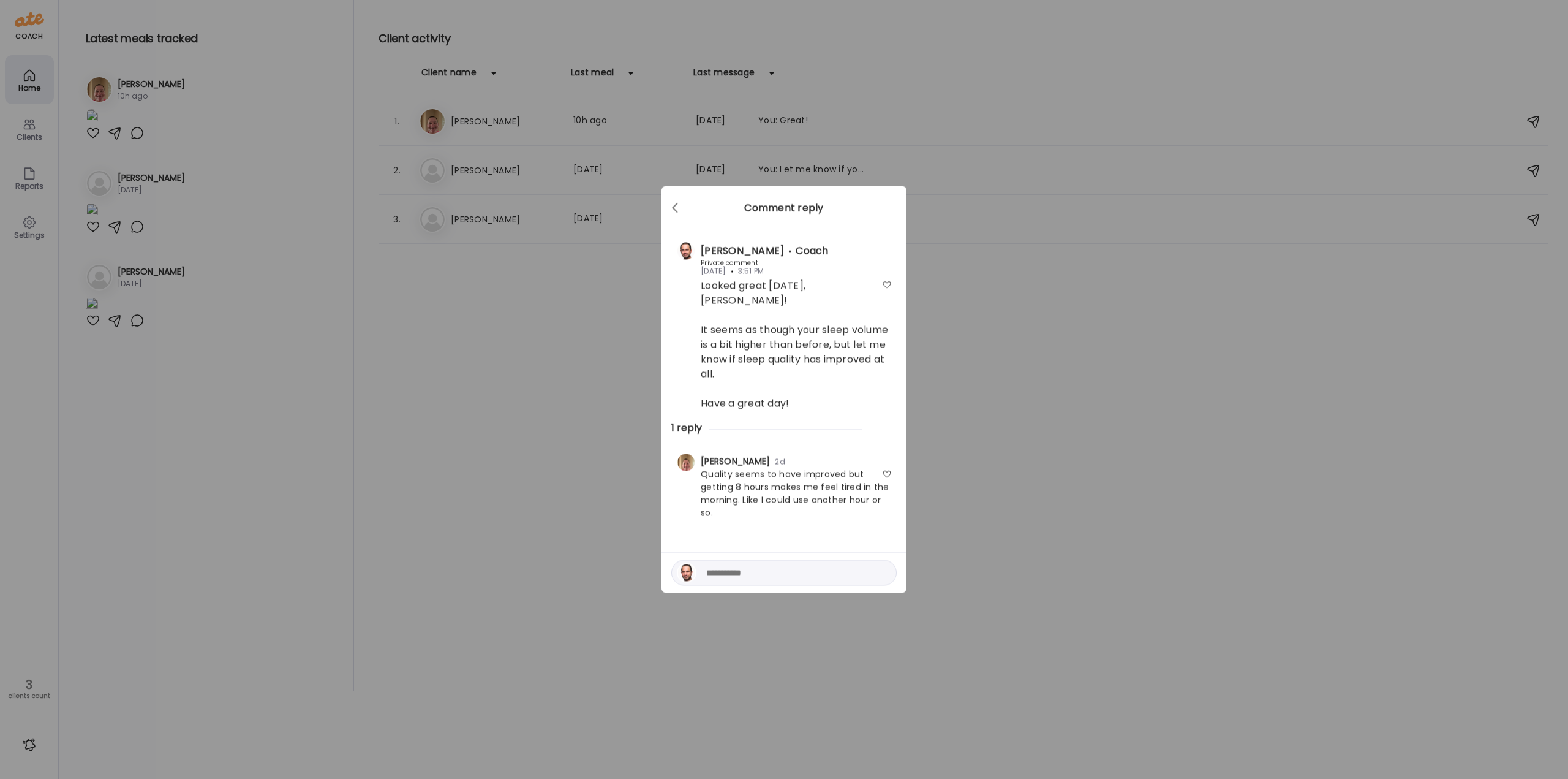
click at [834, 566] on textarea at bounding box center [789, 573] width 165 height 15
type textarea "**********"
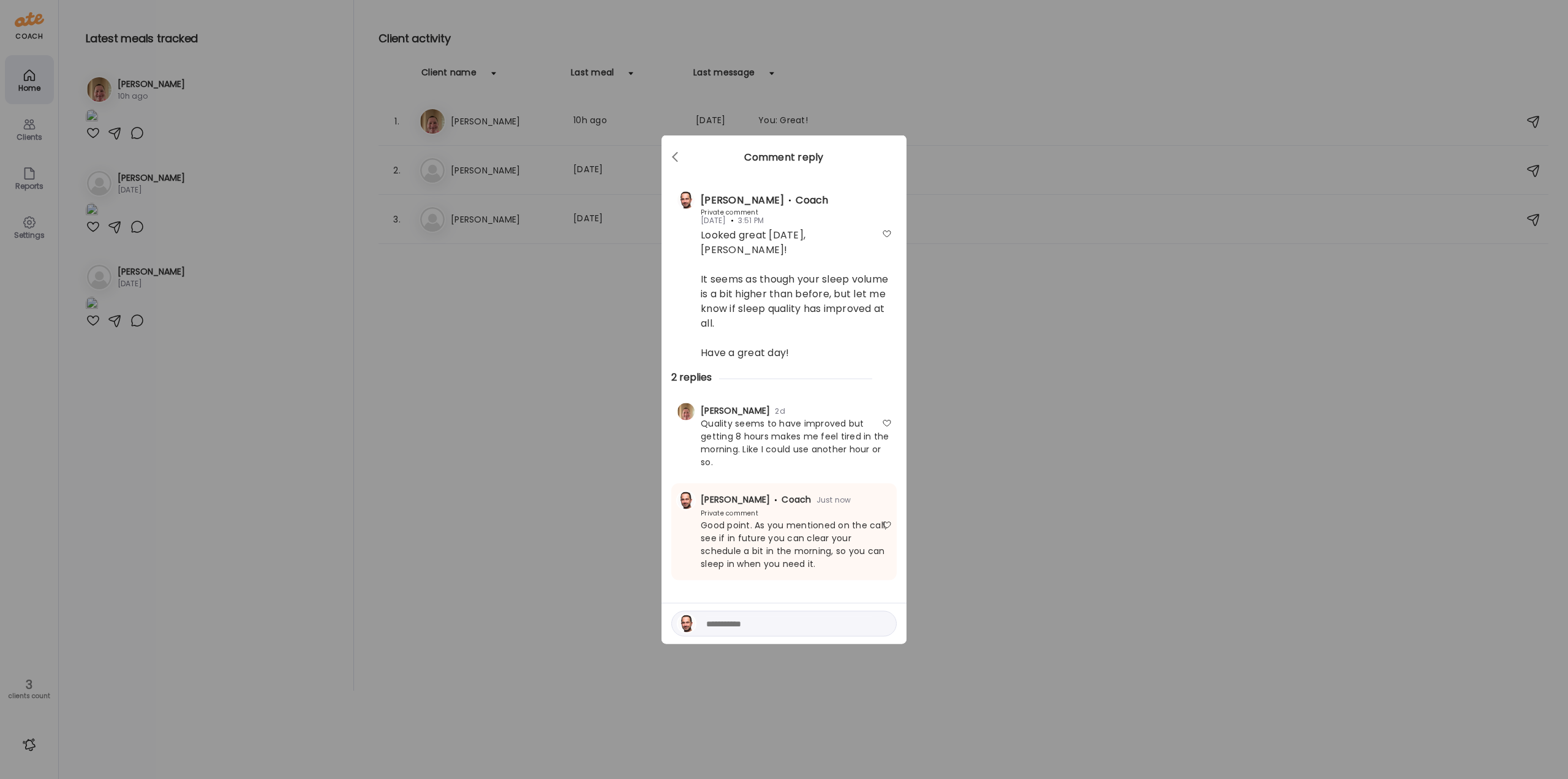
click at [968, 465] on div "Ate Coach Dashboard Wahoo! It’s official Take a moment to set up your Coach Pro…" at bounding box center [784, 389] width 1568 height 779
